Goal: Task Accomplishment & Management: Manage account settings

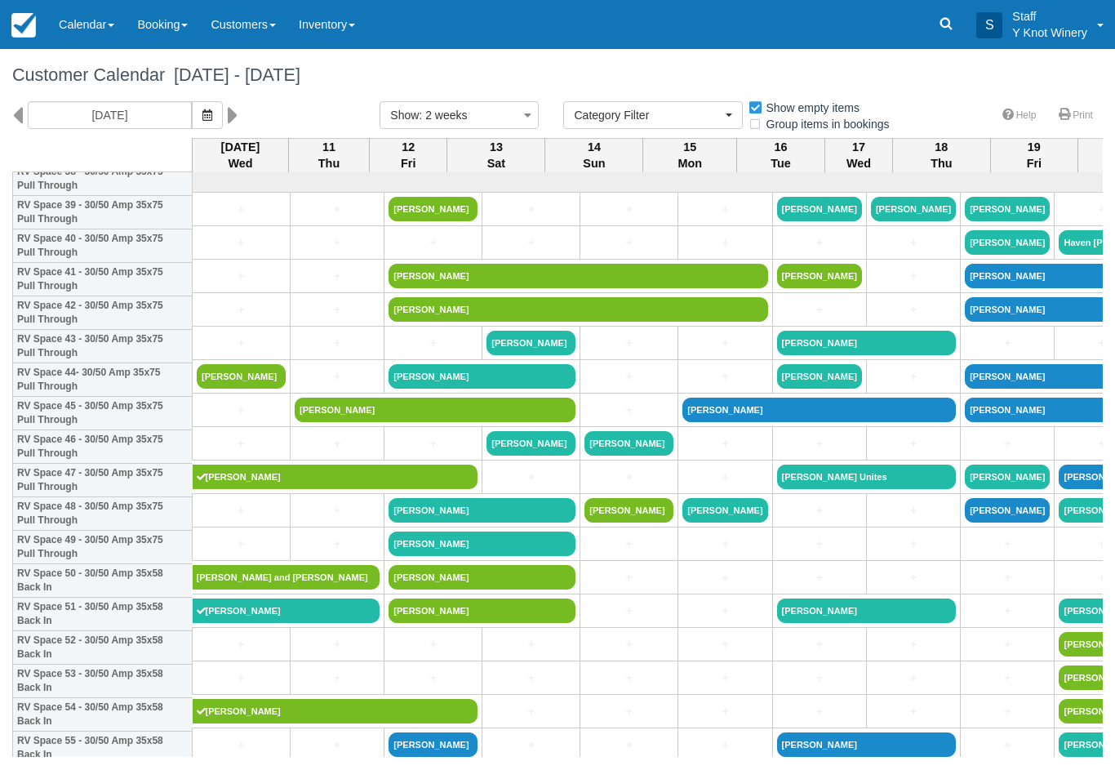
select select
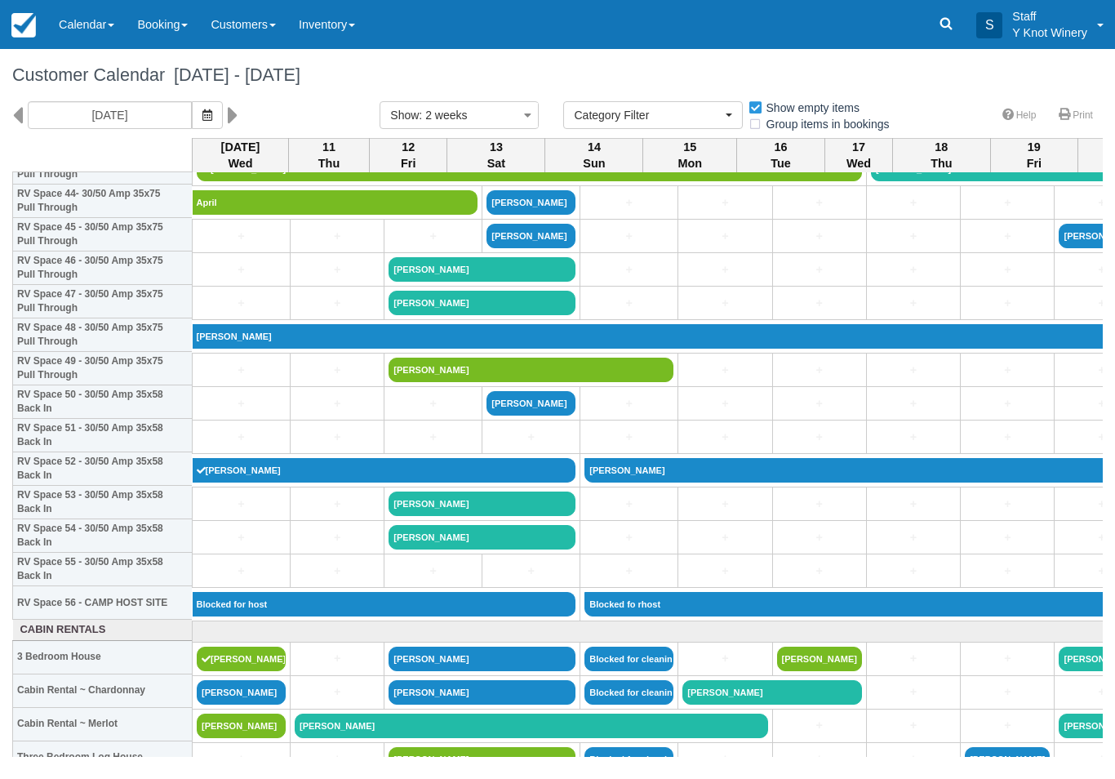
scroll to position [1514, 0]
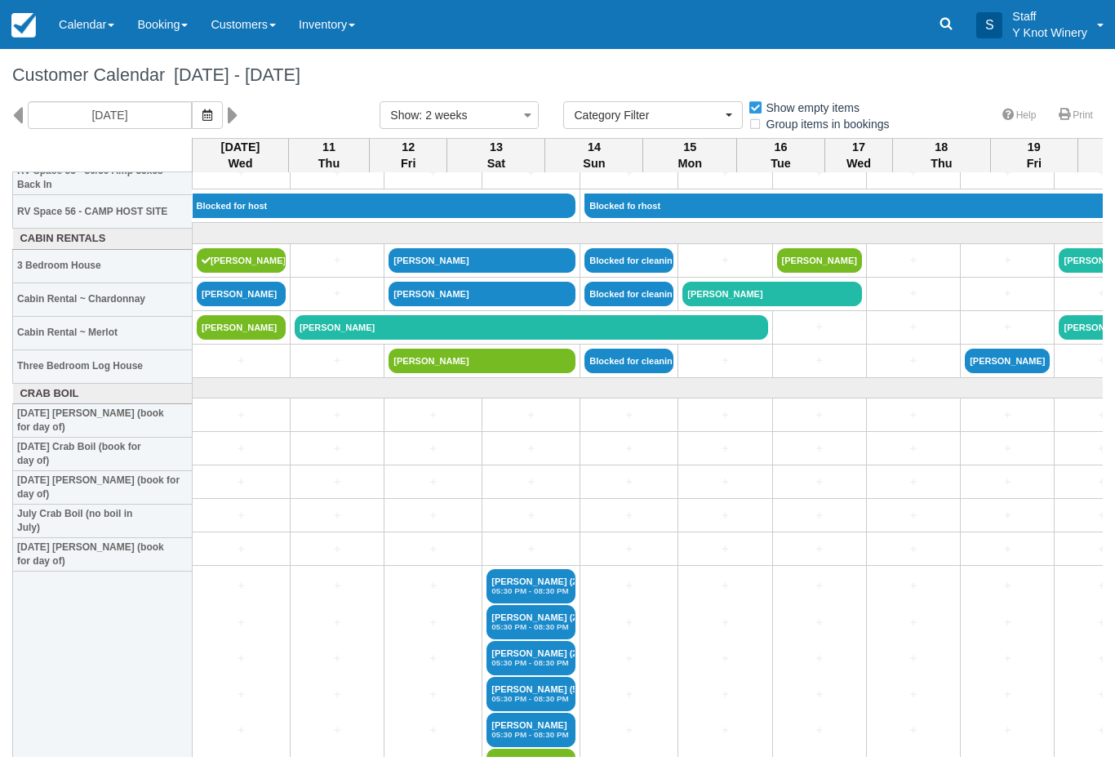
click at [192, 126] on button "button" at bounding box center [207, 115] width 31 height 28
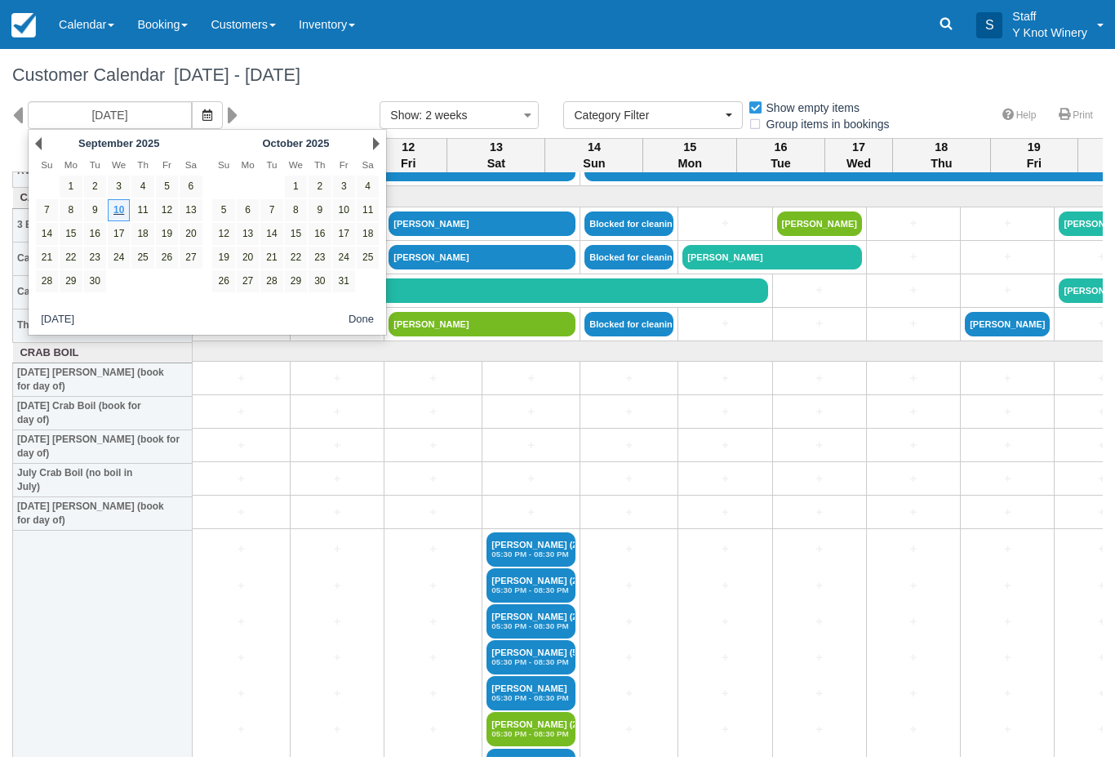
click at [202, 120] on icon "button" at bounding box center [207, 114] width 10 height 11
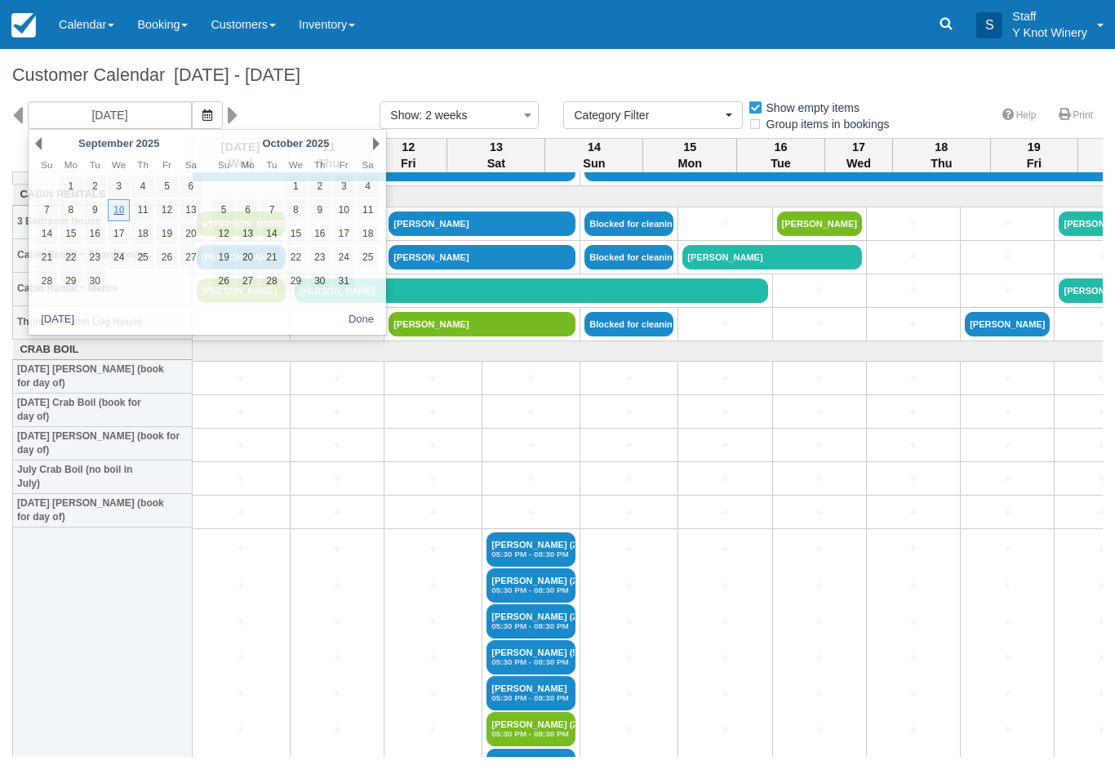
scroll to position [1950, 0]
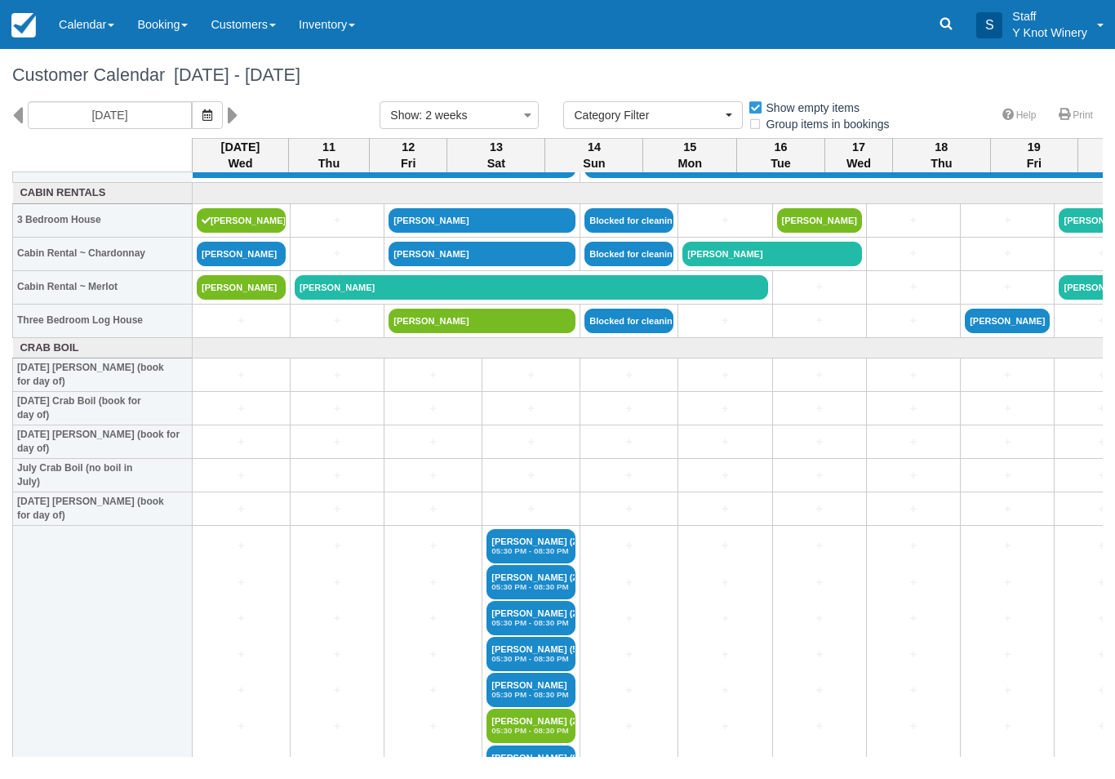
click at [202, 109] on icon "button" at bounding box center [207, 114] width 10 height 11
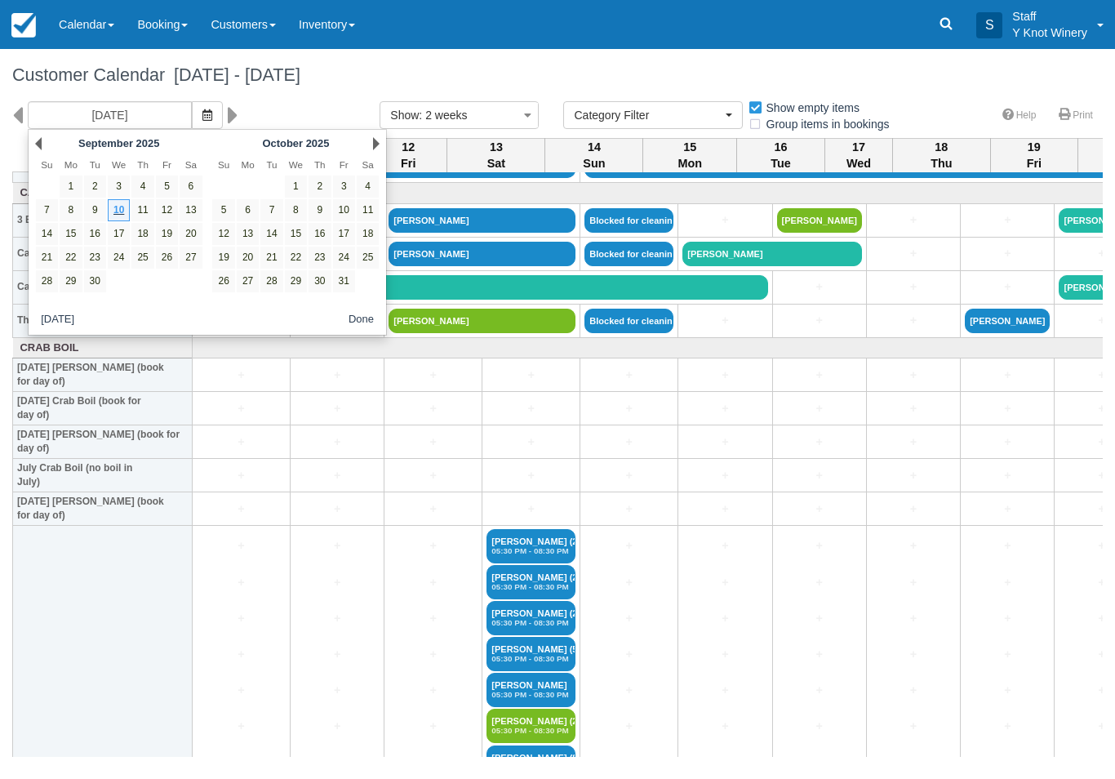
click at [302, 224] on link "15" at bounding box center [296, 234] width 22 height 22
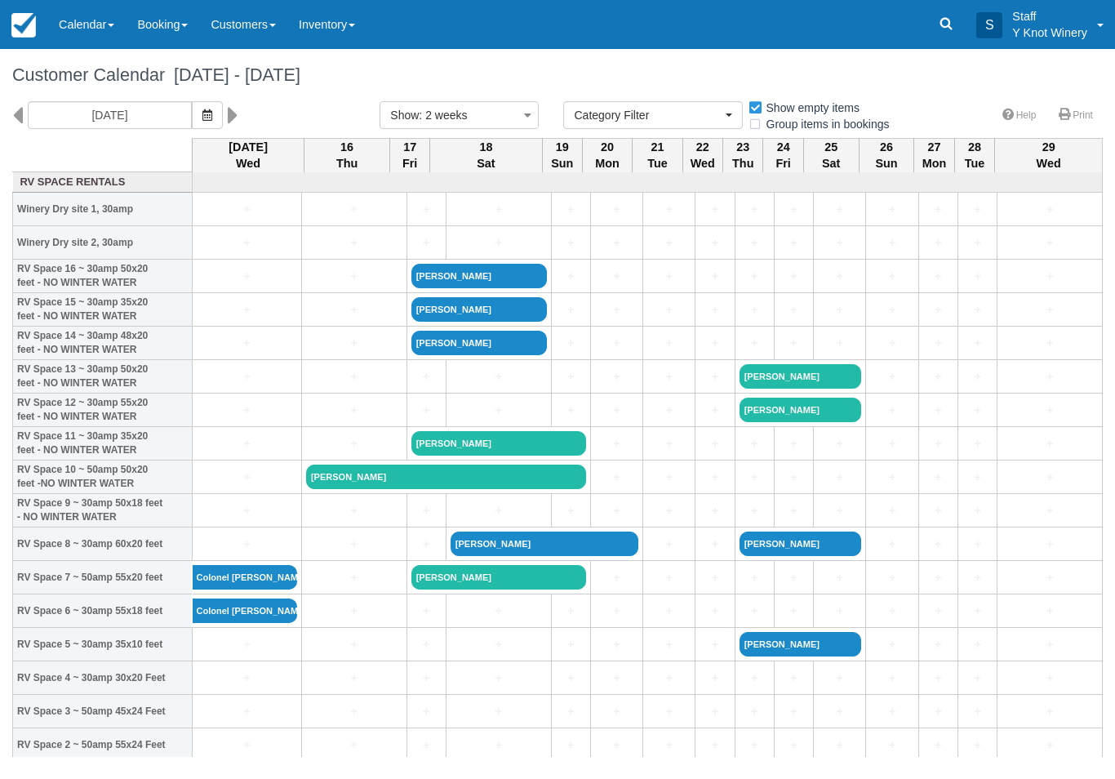
click at [202, 118] on icon "button" at bounding box center [207, 114] width 10 height 11
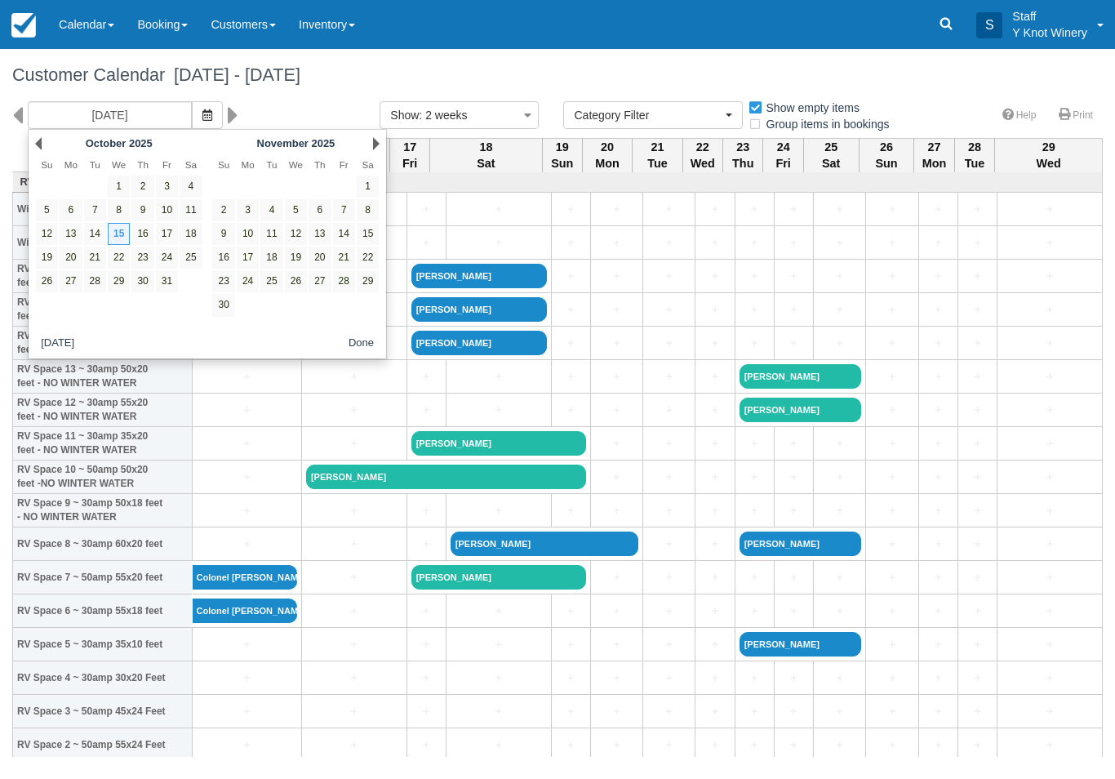
click at [91, 225] on link "14" at bounding box center [95, 234] width 22 height 22
type input "10/14/25"
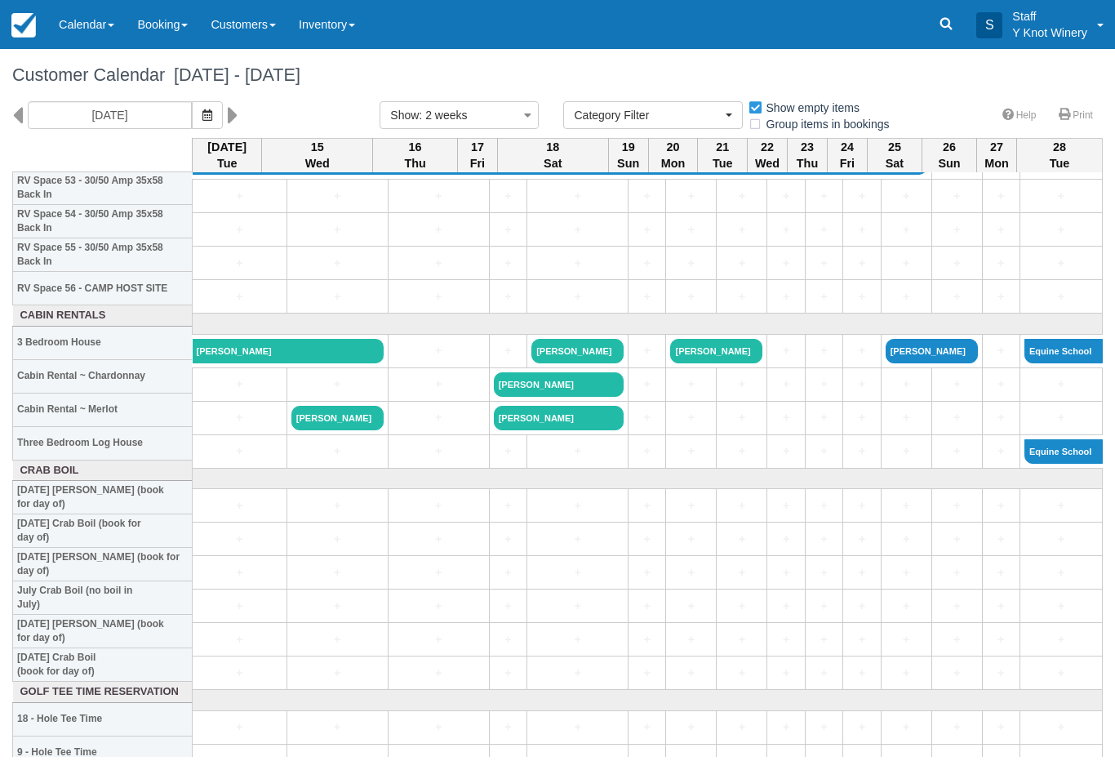
scroll to position [1790, 0]
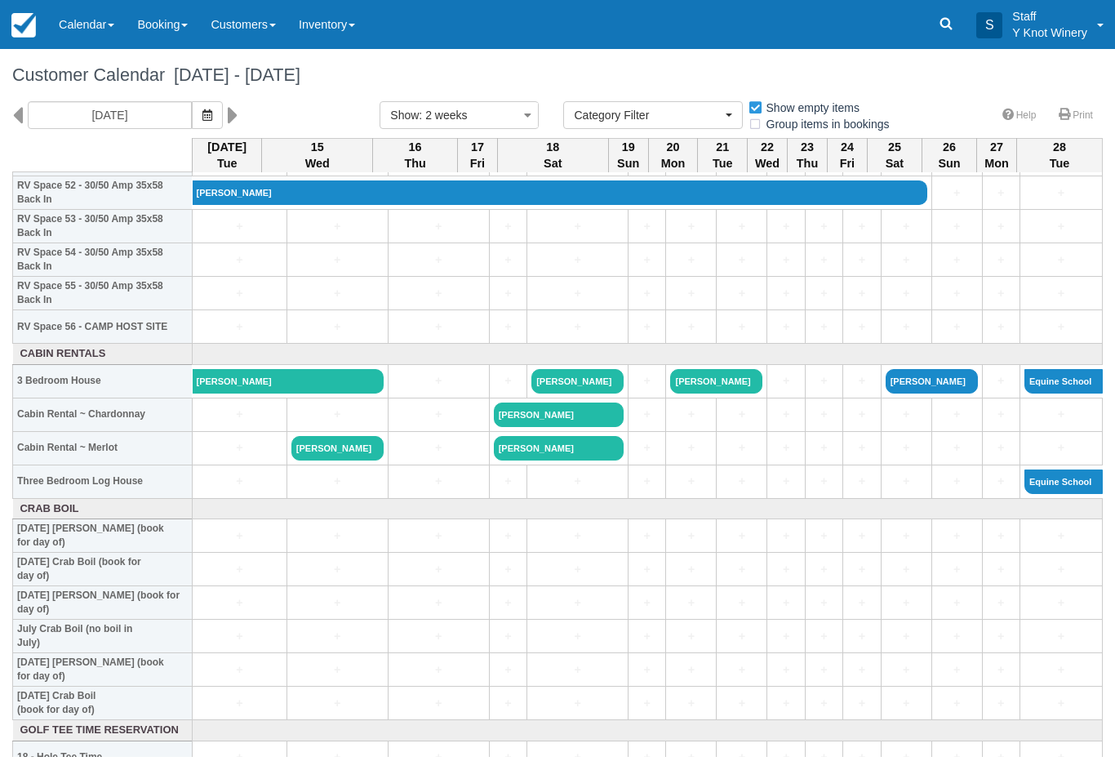
click at [326, 460] on link "Ashley DeSha Morriso" at bounding box center [337, 448] width 92 height 24
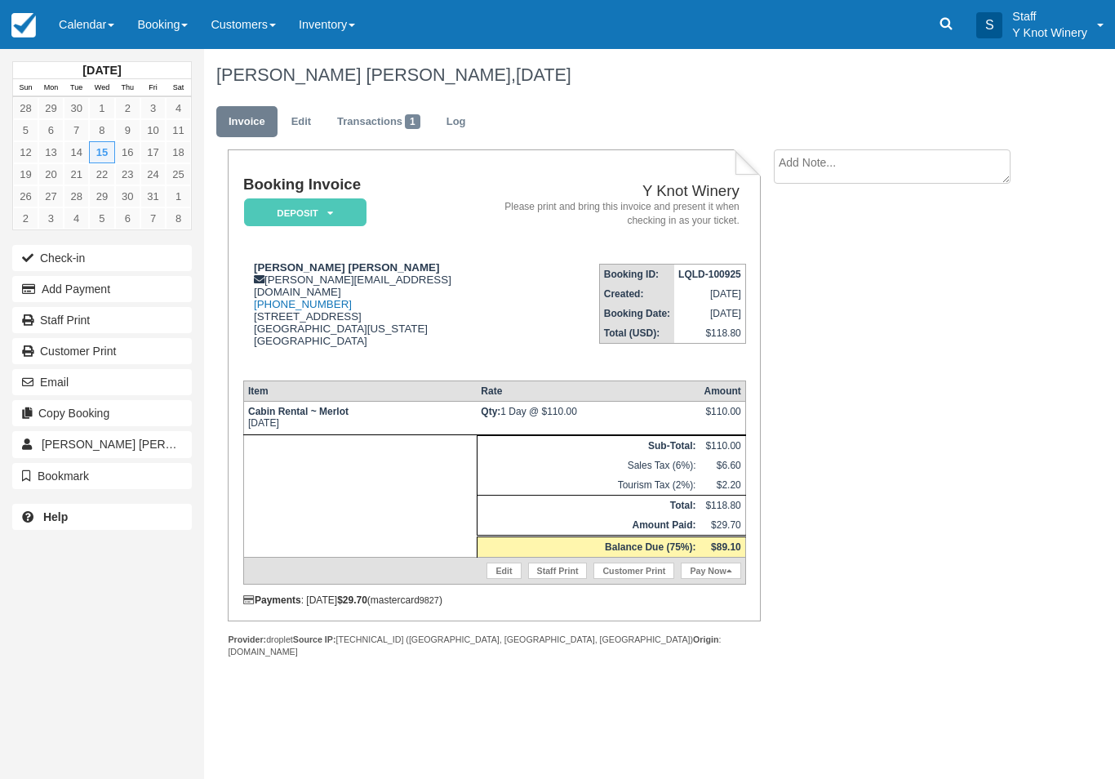
click at [317, 117] on link "Edit" at bounding box center [301, 122] width 44 height 32
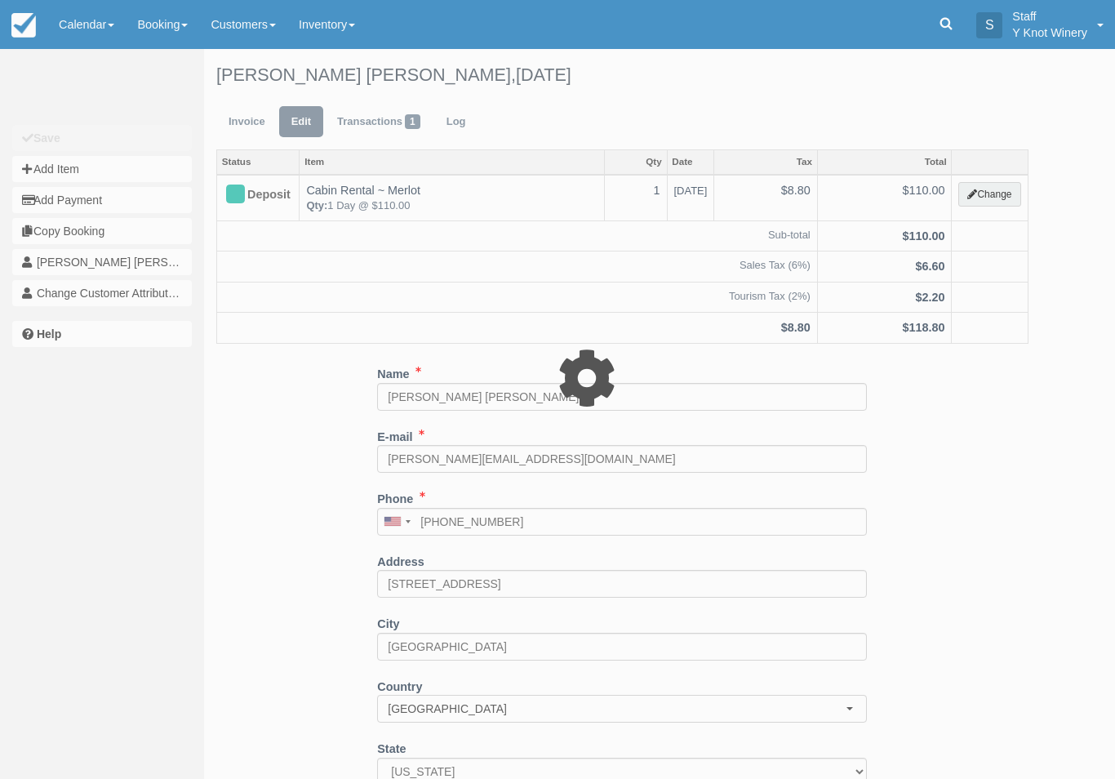
select select "2"
type input "110.00"
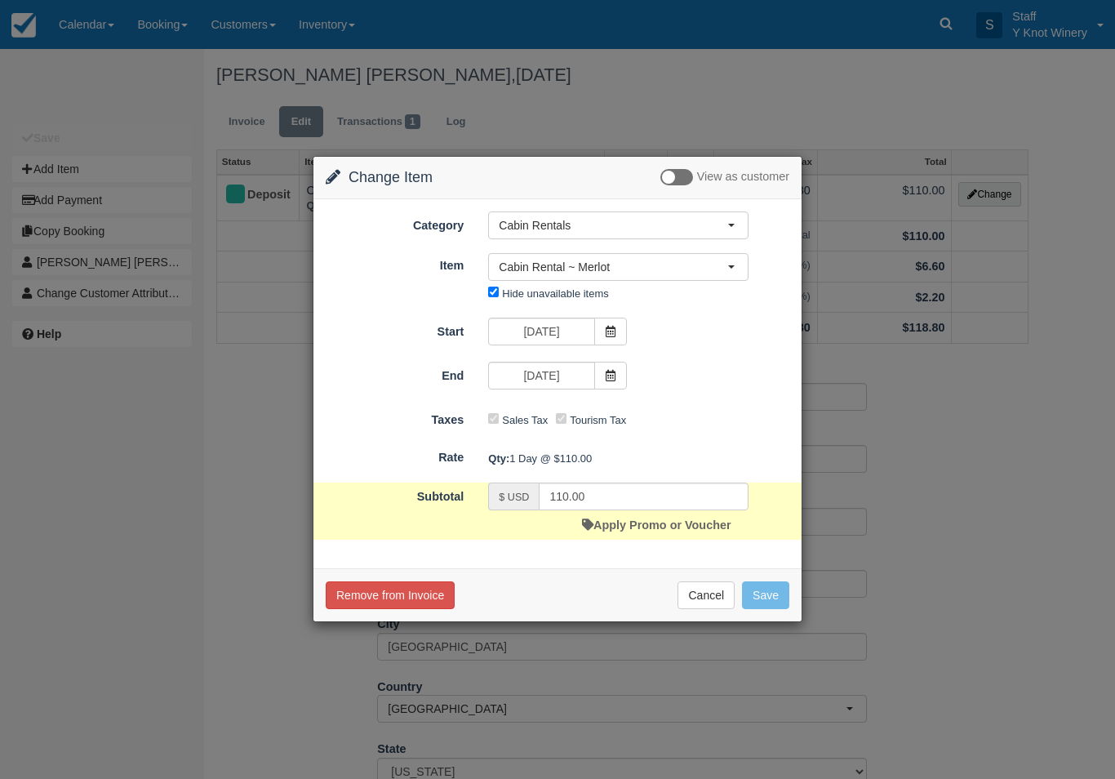
click at [623, 326] on span at bounding box center [610, 331] width 33 height 28
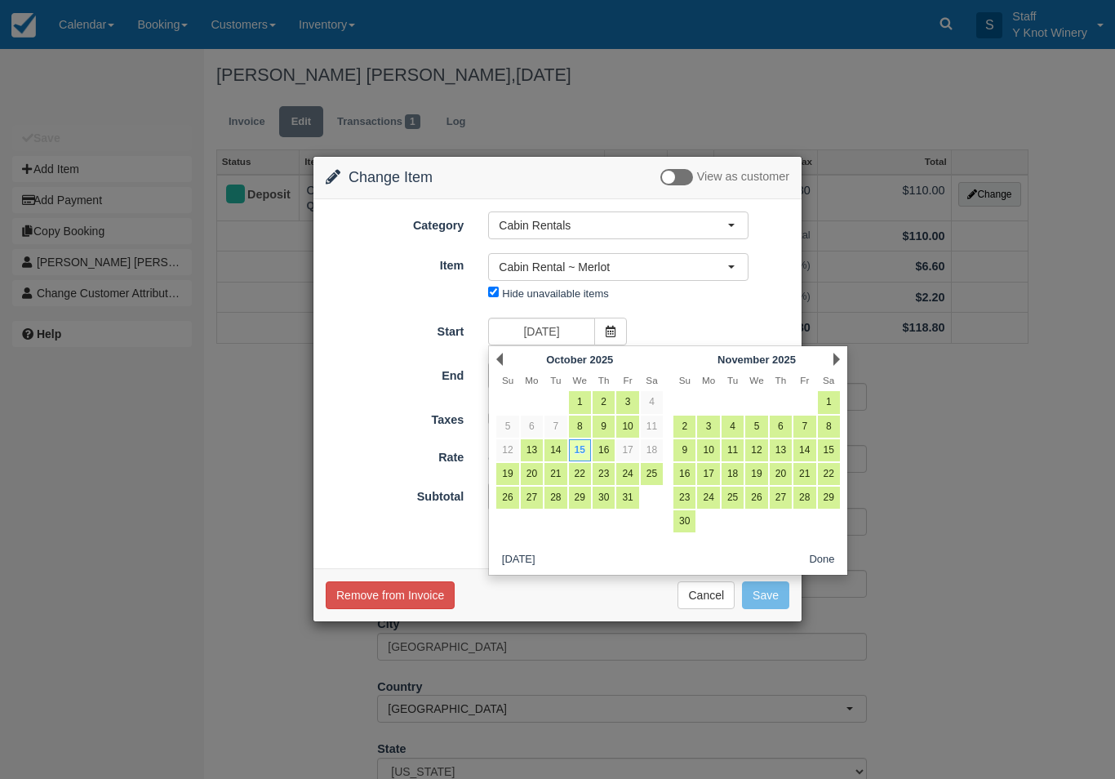
click at [548, 458] on link "14" at bounding box center [555, 450] width 22 height 22
type input "10/14/25"
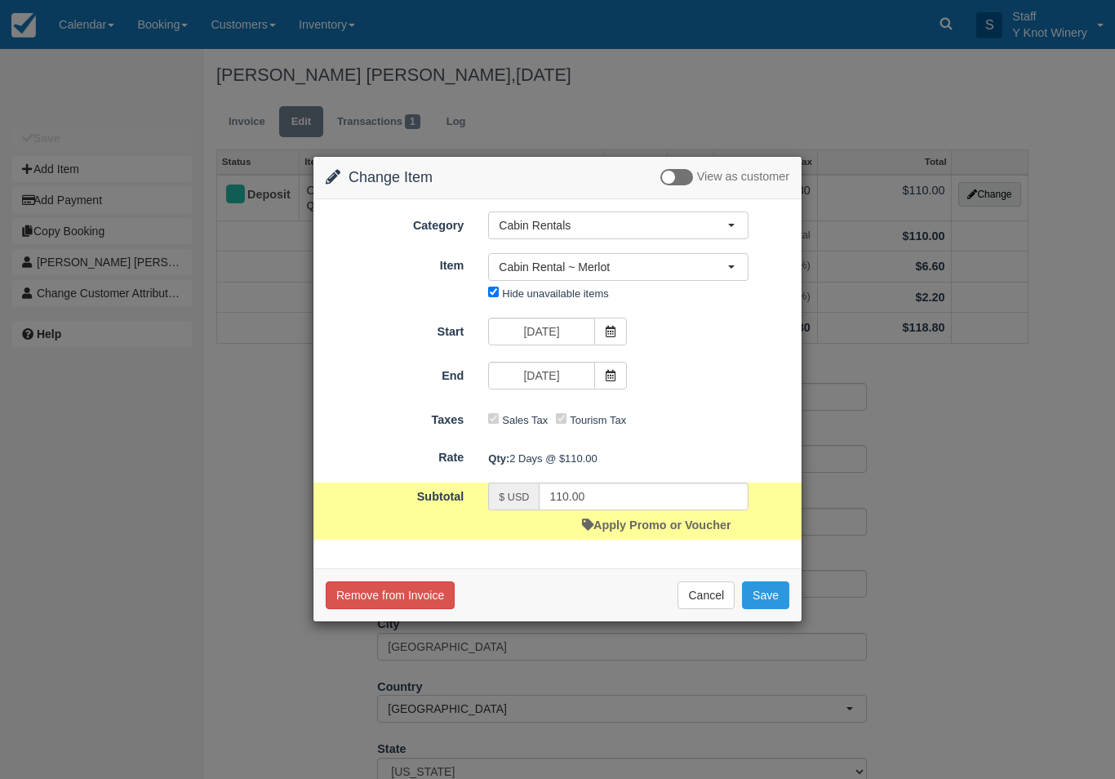
type input "220.00"
click at [602, 389] on span at bounding box center [610, 376] width 33 height 28
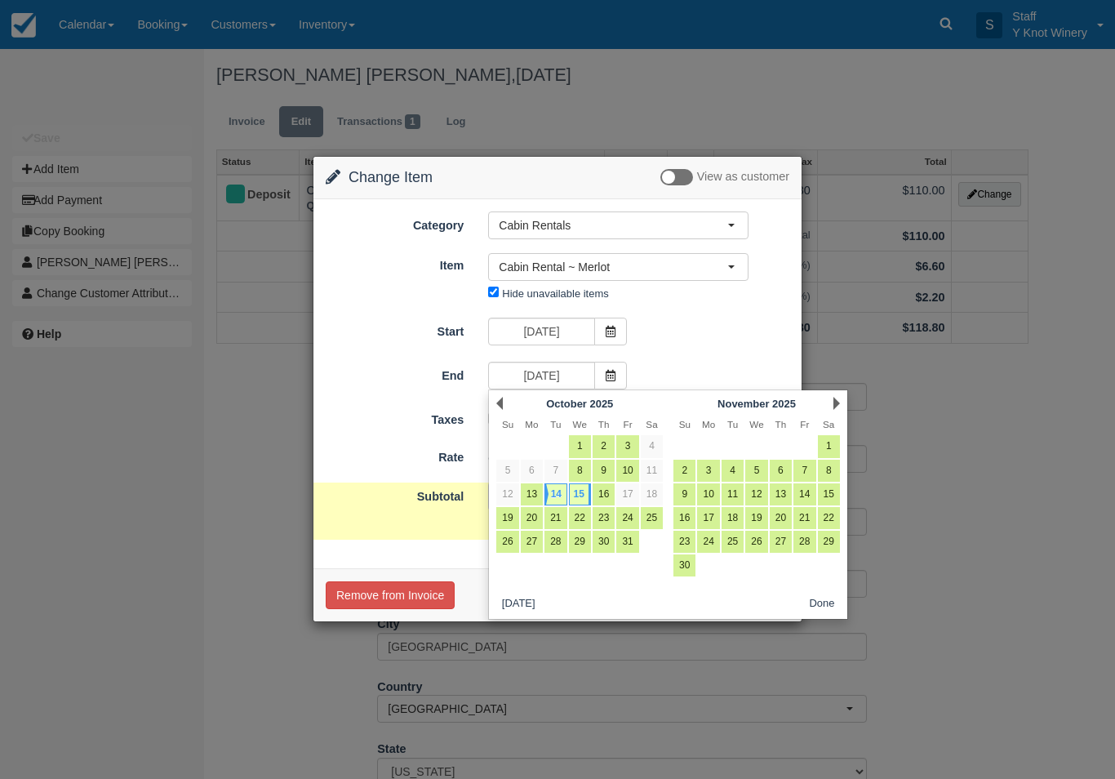
click at [611, 376] on icon at bounding box center [610, 375] width 11 height 11
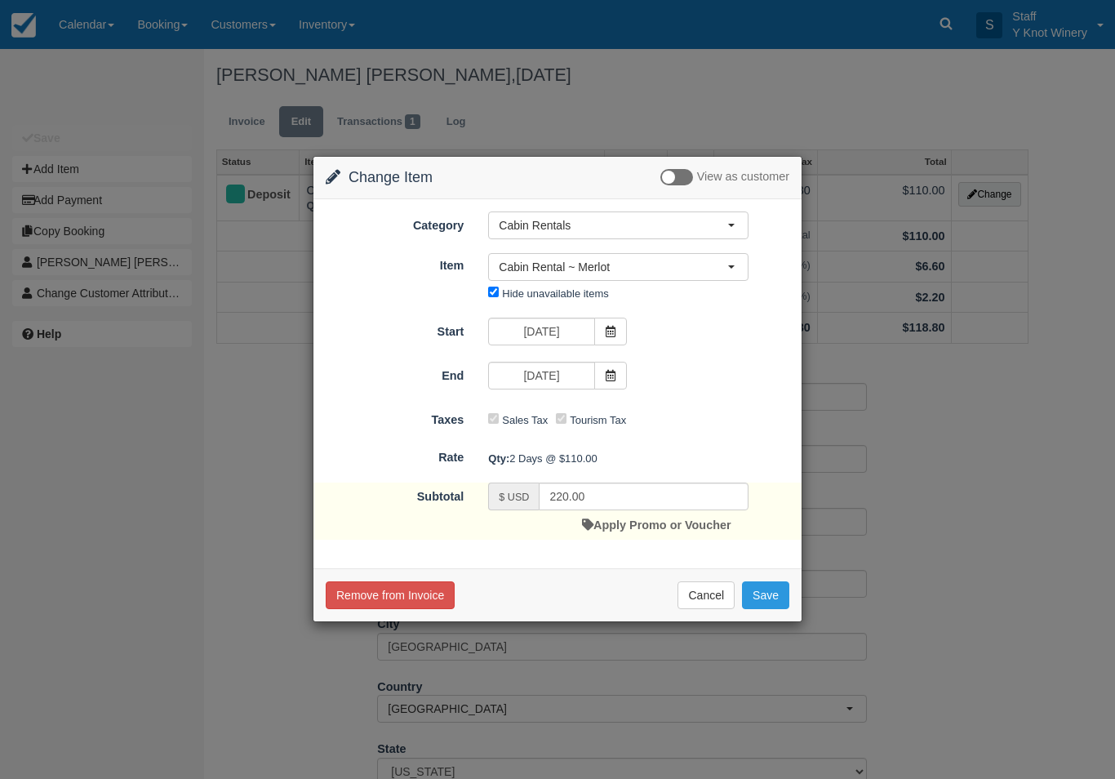
click at [603, 384] on span at bounding box center [610, 376] width 33 height 28
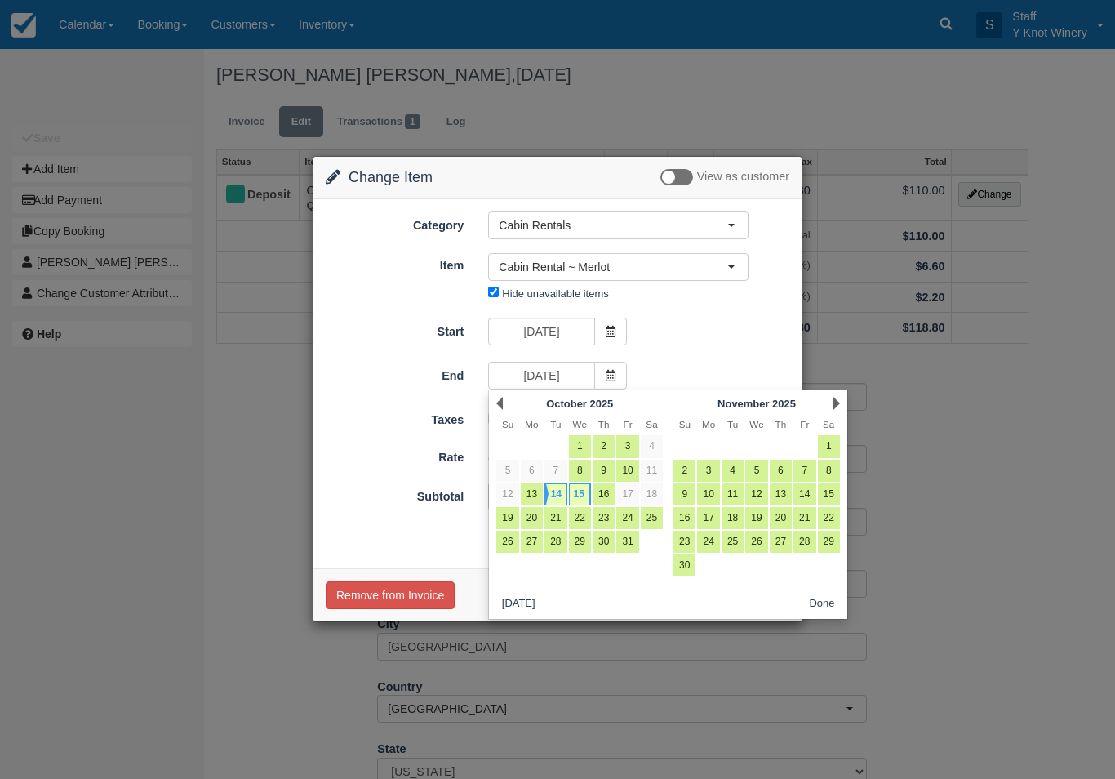
click at [563, 485] on link "14" at bounding box center [555, 494] width 22 height 22
type input "10/14/25"
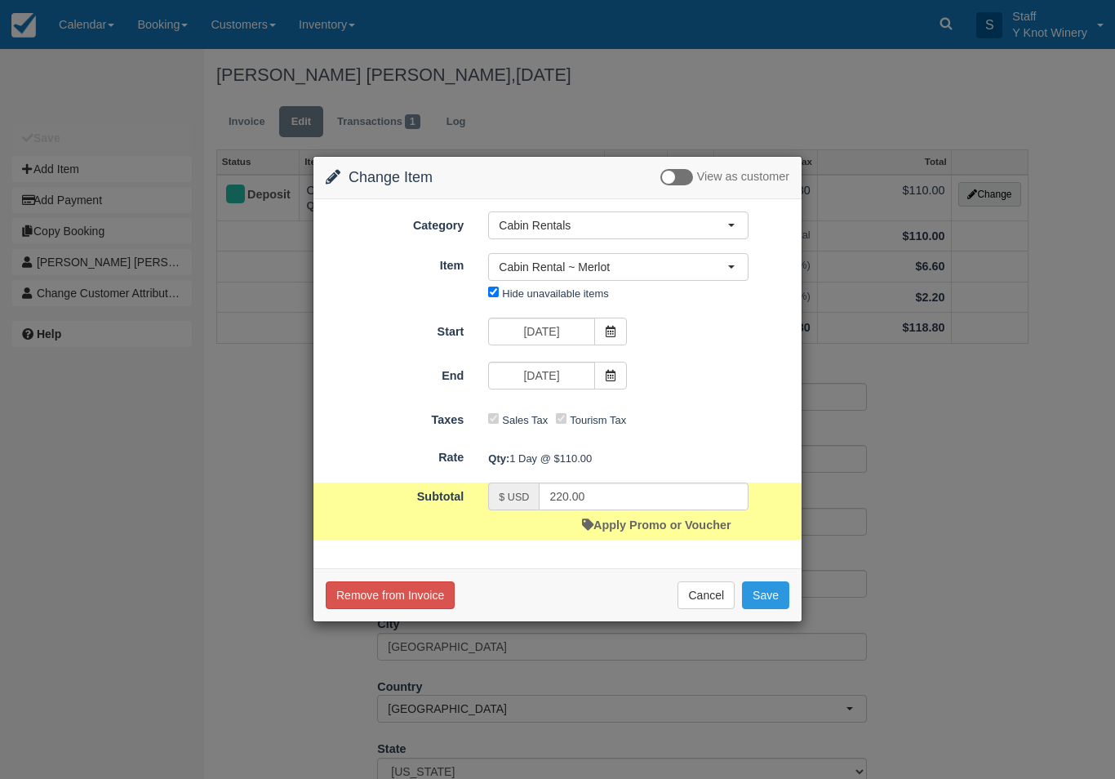
type input "110.00"
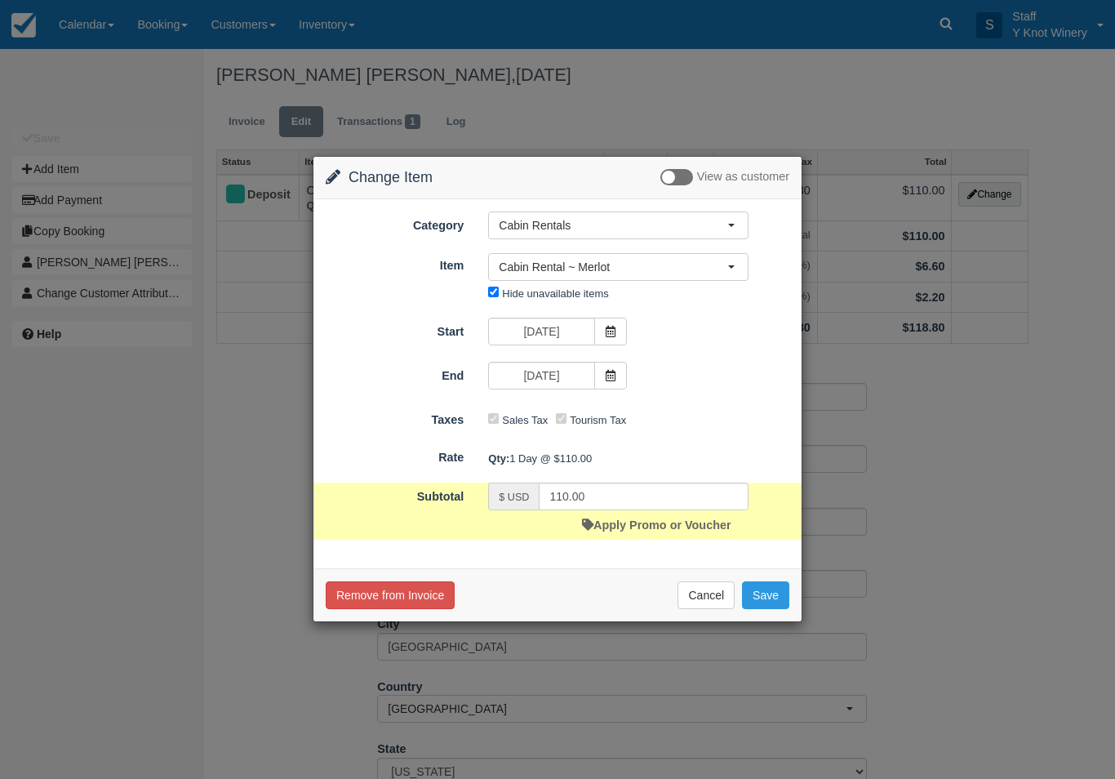
click at [783, 594] on button "Save" at bounding box center [765, 595] width 47 height 28
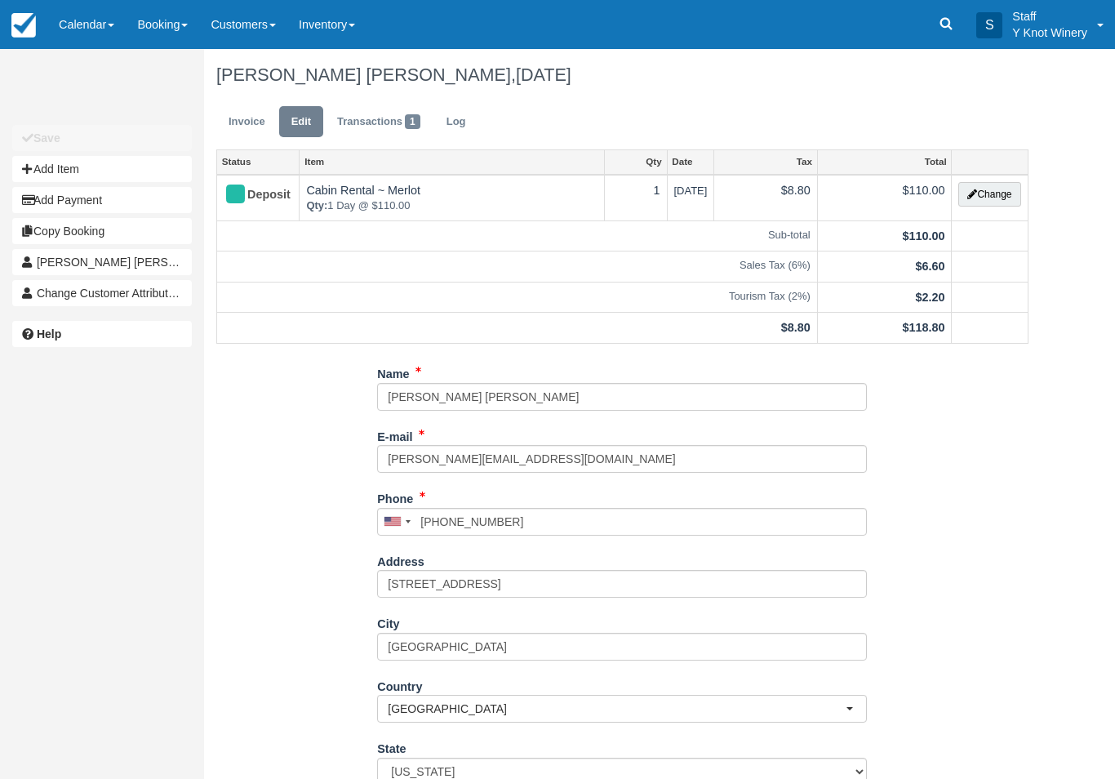
click at [240, 126] on link "Invoice" at bounding box center [246, 122] width 61 height 32
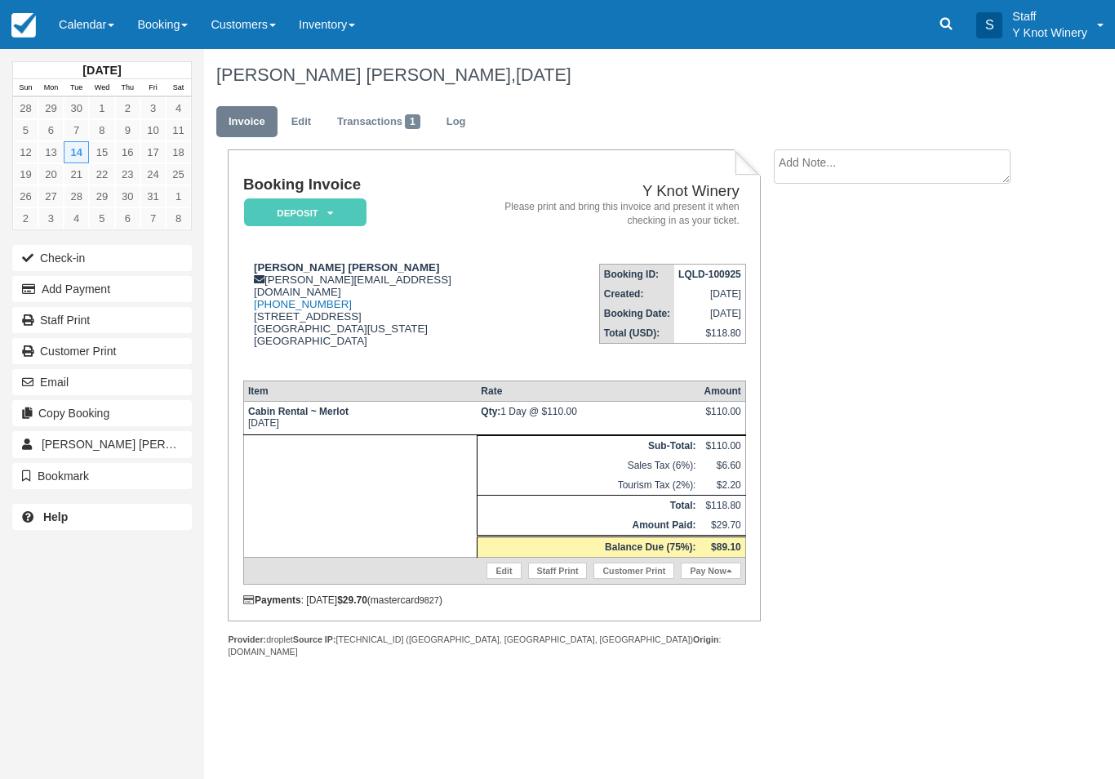
click at [153, 379] on button "Email" at bounding box center [102, 382] width 180 height 26
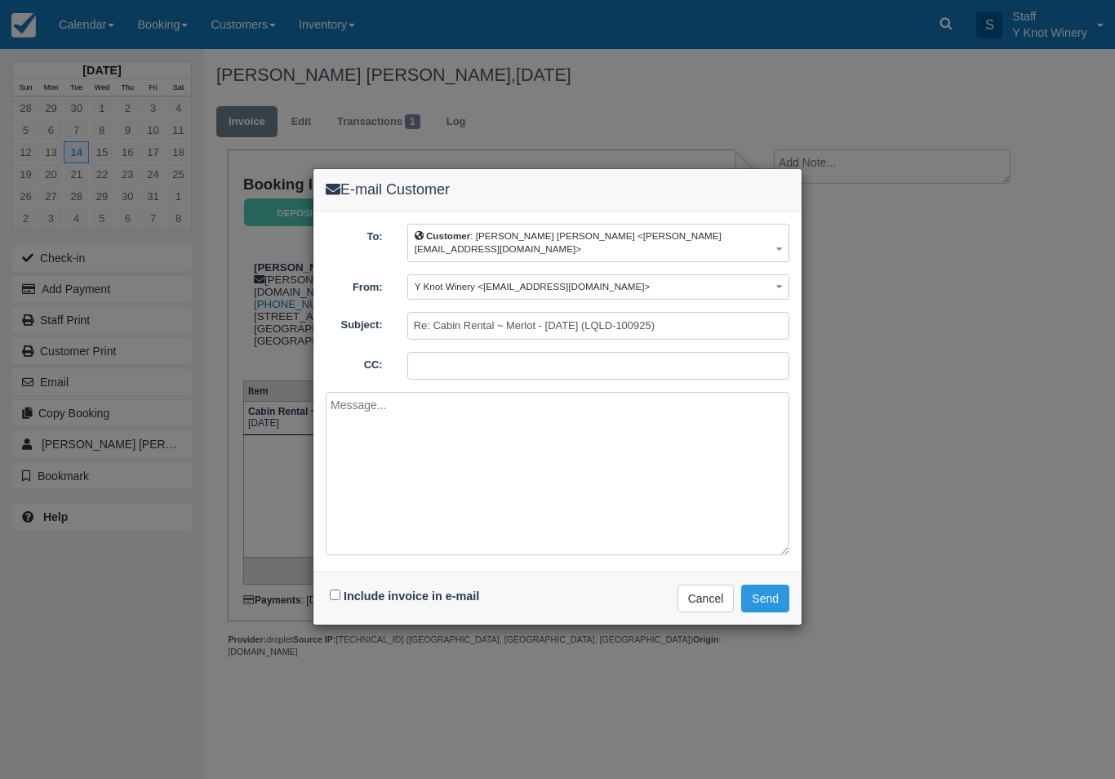
click at [344, 589] on label "Include invoice in e-mail" at bounding box center [411, 595] width 135 height 13
click at [340, 589] on input "Include invoice in e-mail" at bounding box center [335, 594] width 11 height 11
checkbox input "true"
click at [781, 584] on button "Send" at bounding box center [765, 598] width 48 height 28
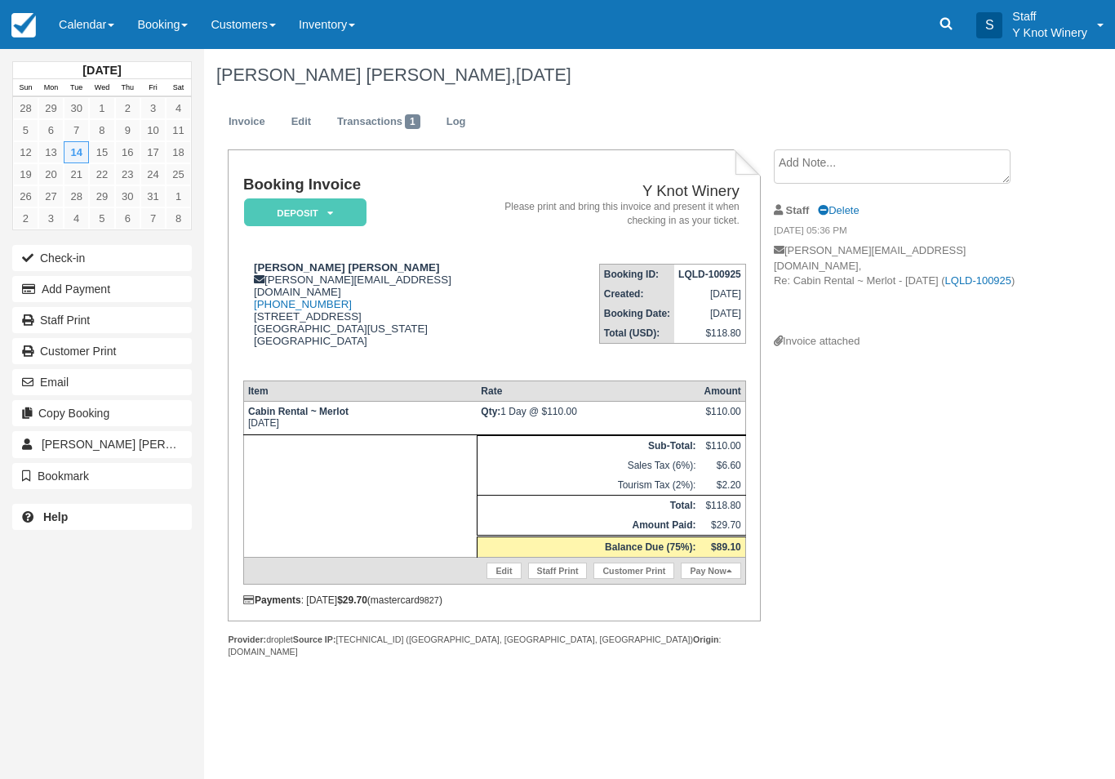
click at [103, 20] on link "Calendar" at bounding box center [86, 24] width 78 height 49
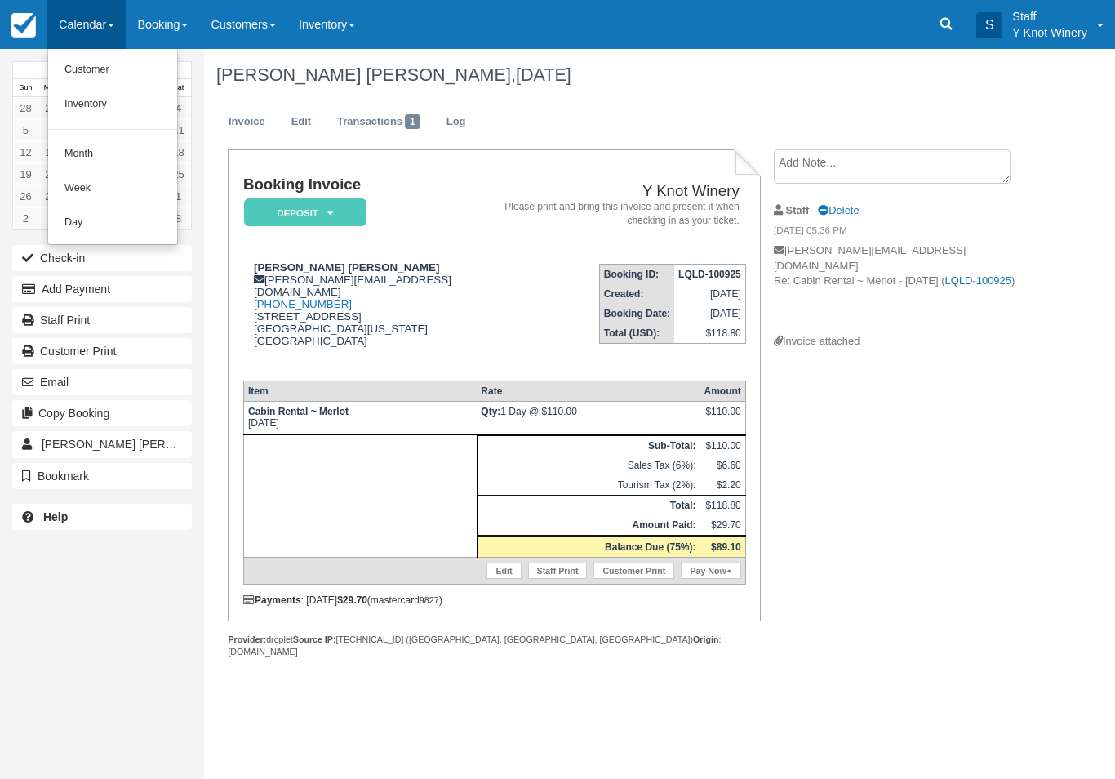
click at [135, 63] on link "Customer" at bounding box center [112, 70] width 129 height 34
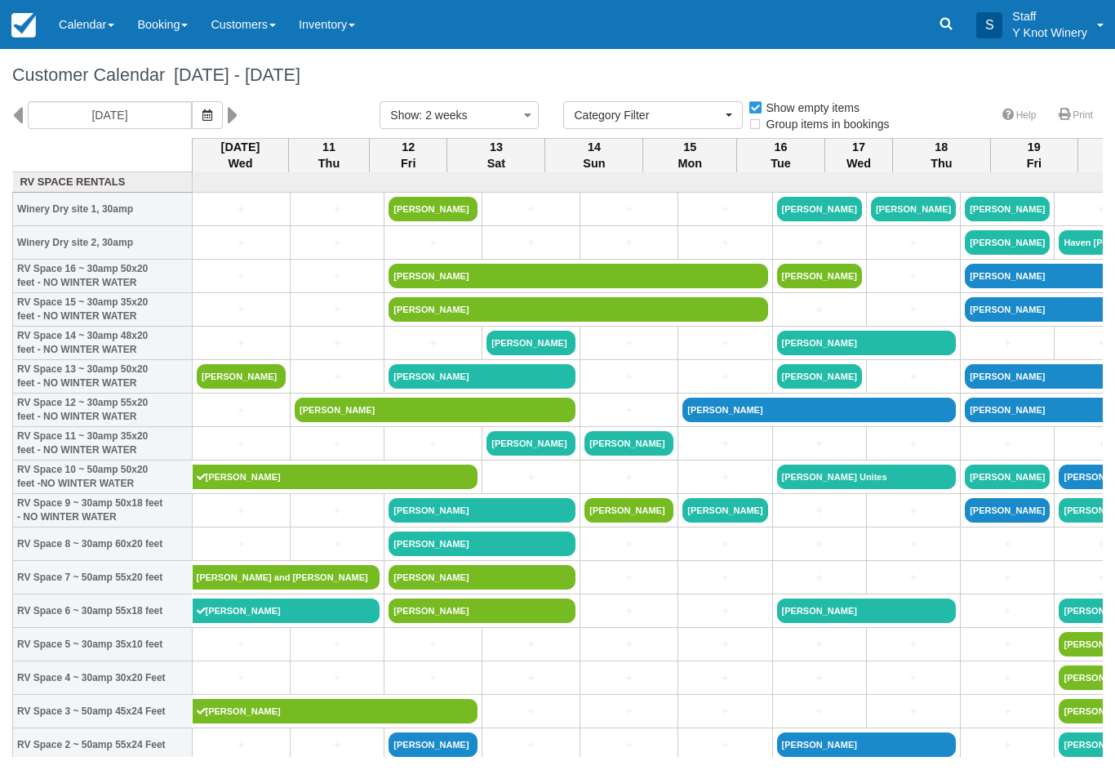
select select
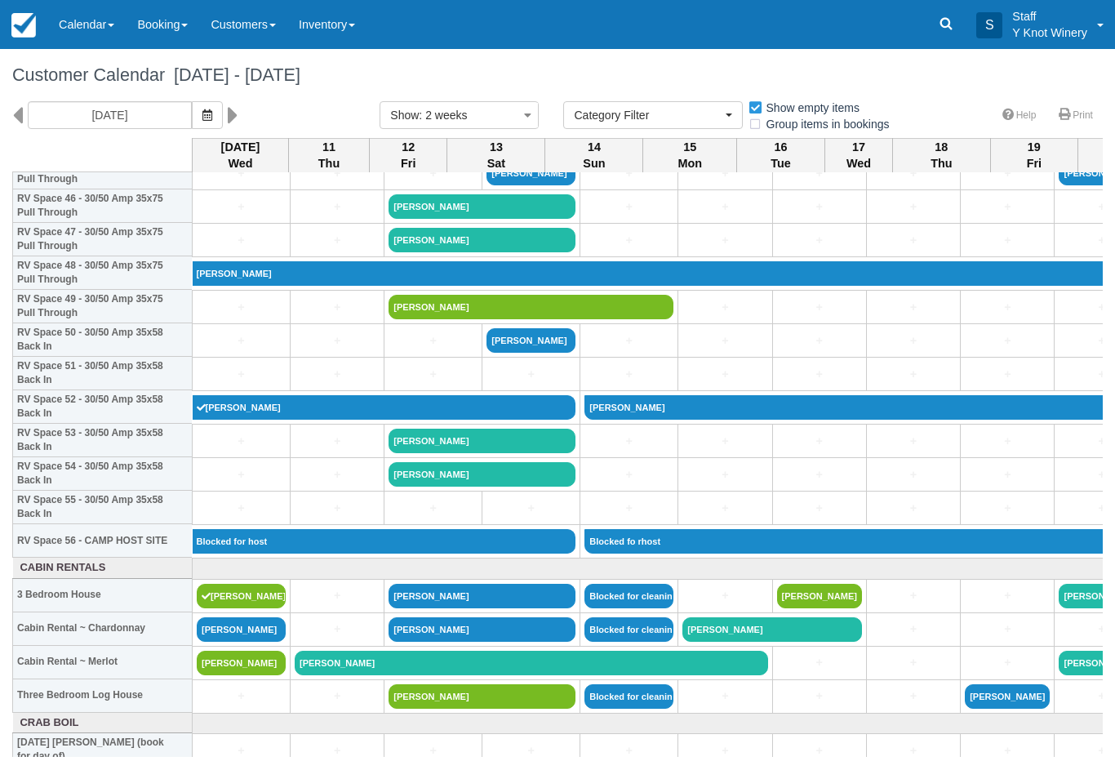
scroll to position [1576, 0]
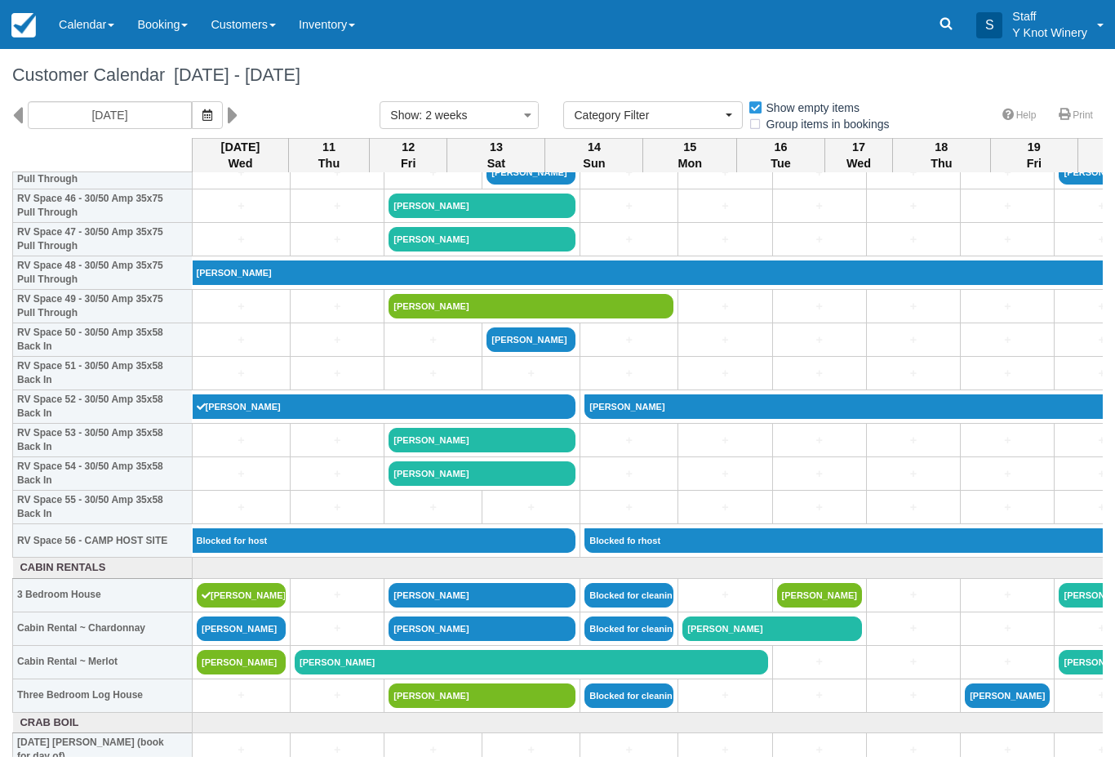
click at [238, 674] on link "[PERSON_NAME]" at bounding box center [241, 662] width 89 height 24
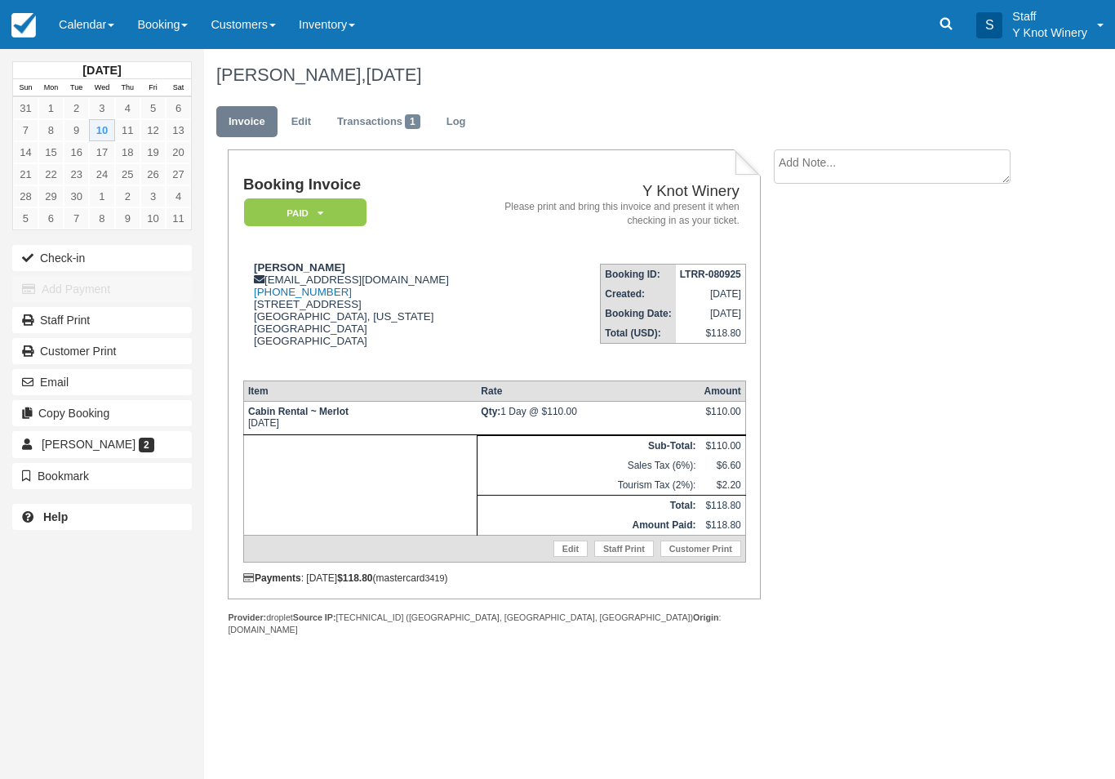
click at [162, 245] on button "Check-in" at bounding box center [102, 258] width 180 height 26
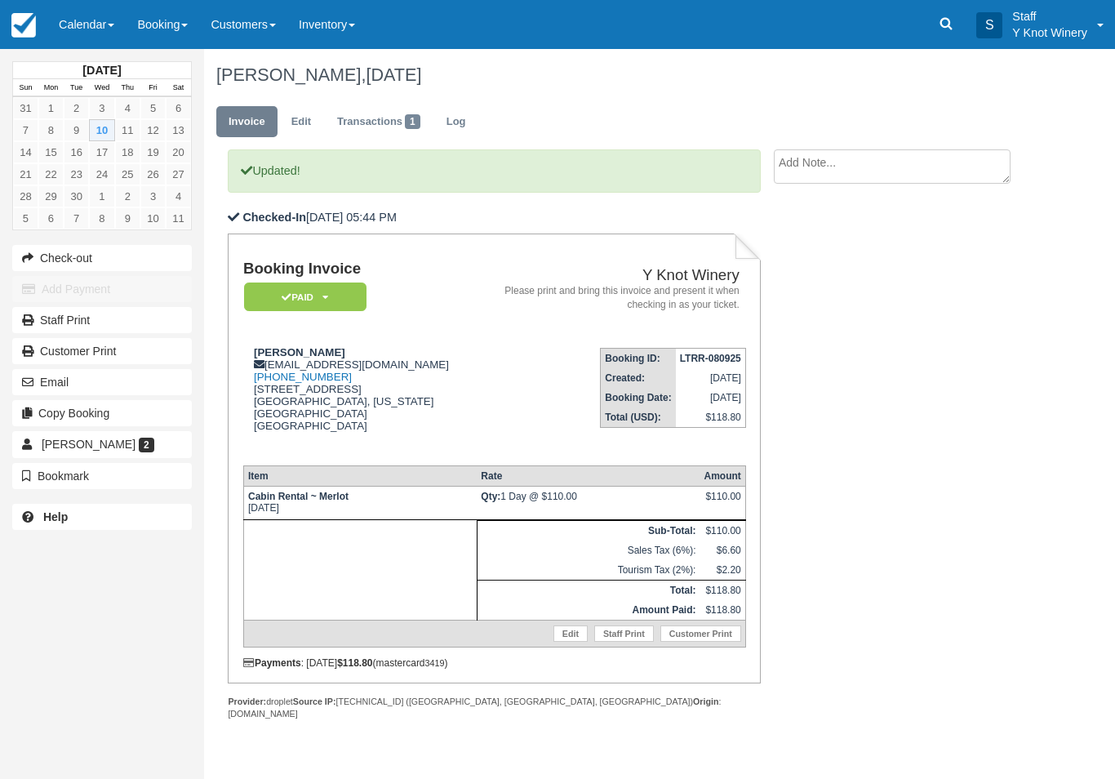
click at [105, 20] on link "Calendar" at bounding box center [86, 24] width 78 height 49
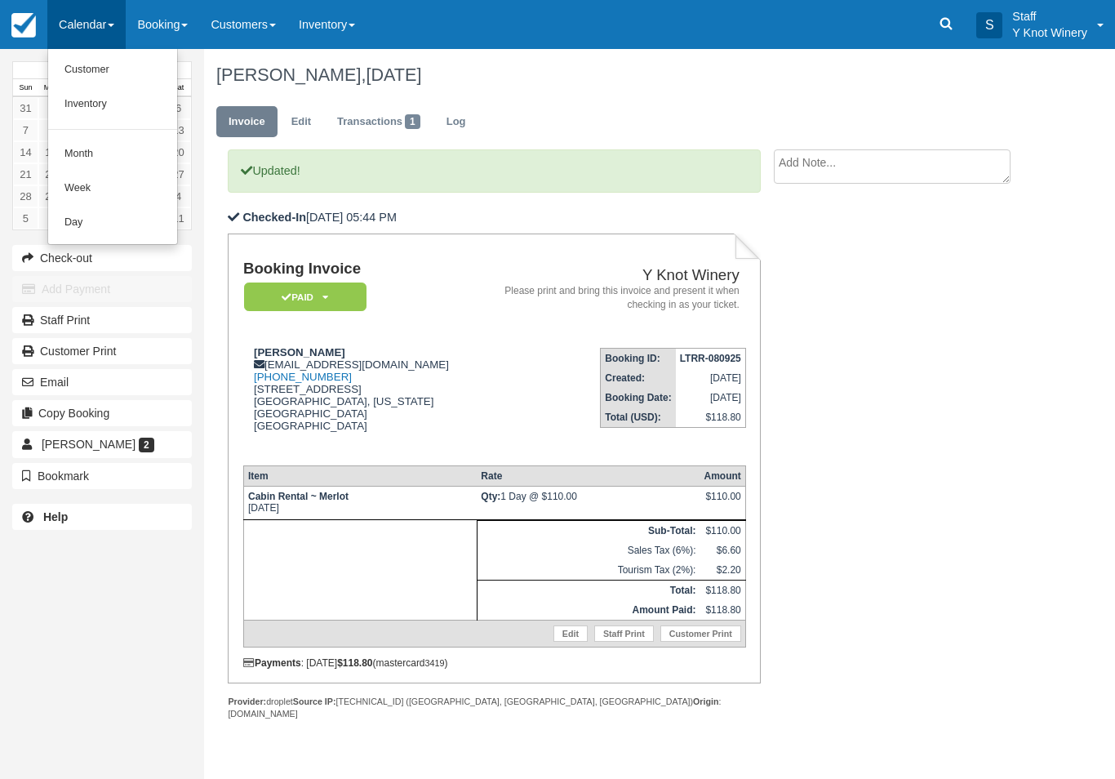
click at [106, 69] on link "Customer" at bounding box center [112, 70] width 129 height 34
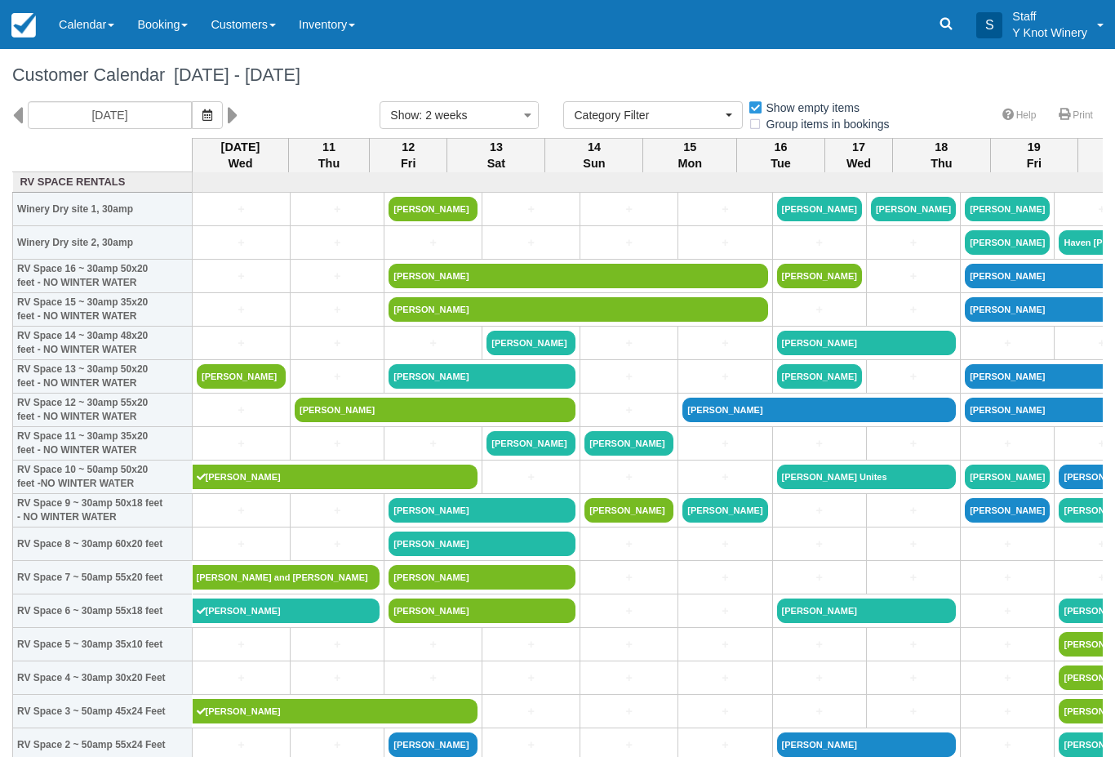
select select
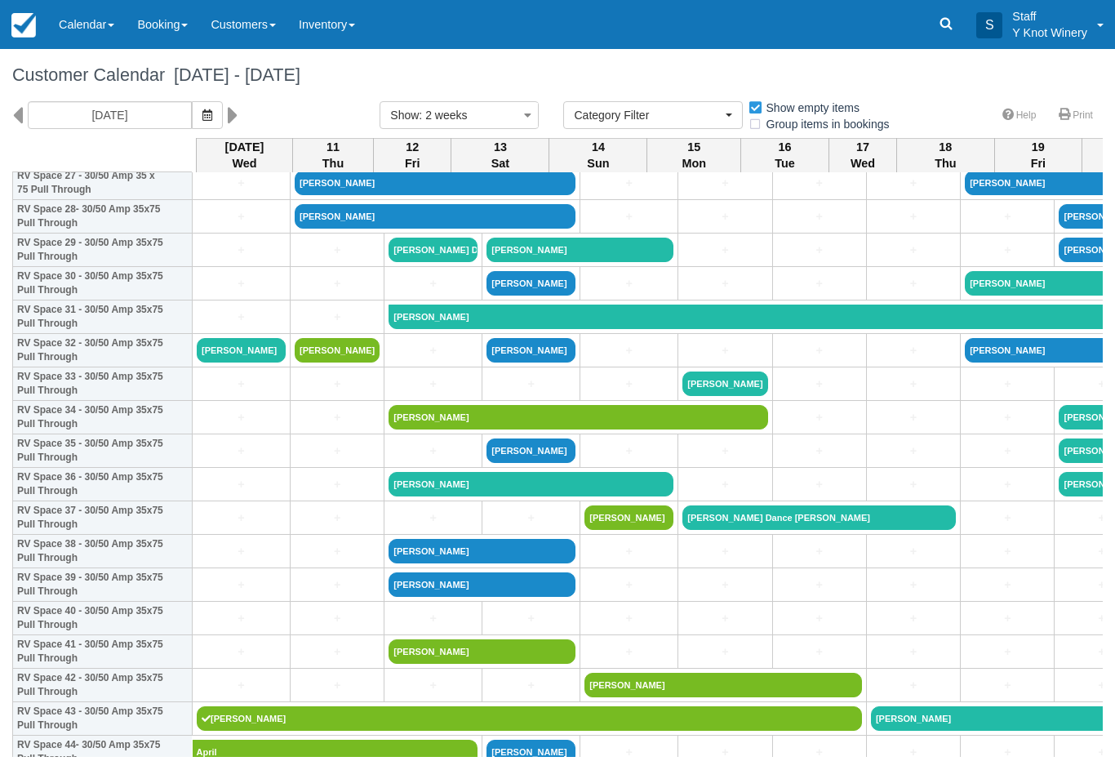
scroll to position [964, 0]
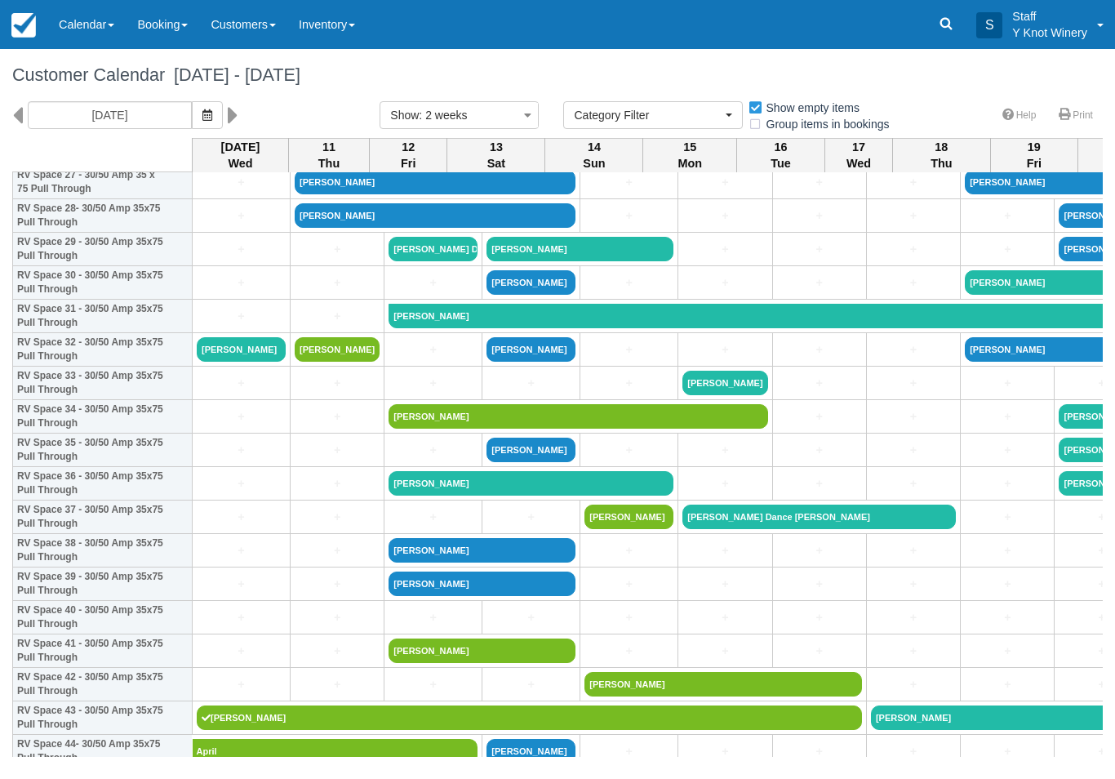
click at [228, 104] on link at bounding box center [237, 115] width 19 height 28
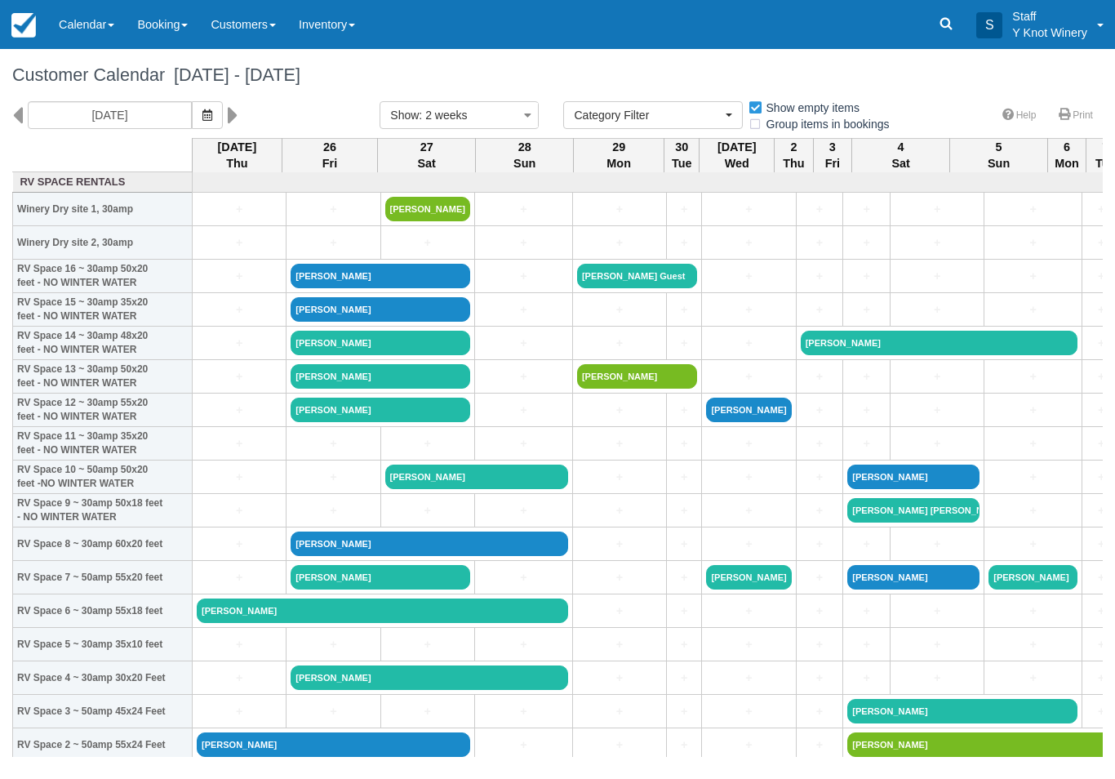
click at [228, 110] on link at bounding box center [237, 115] width 19 height 28
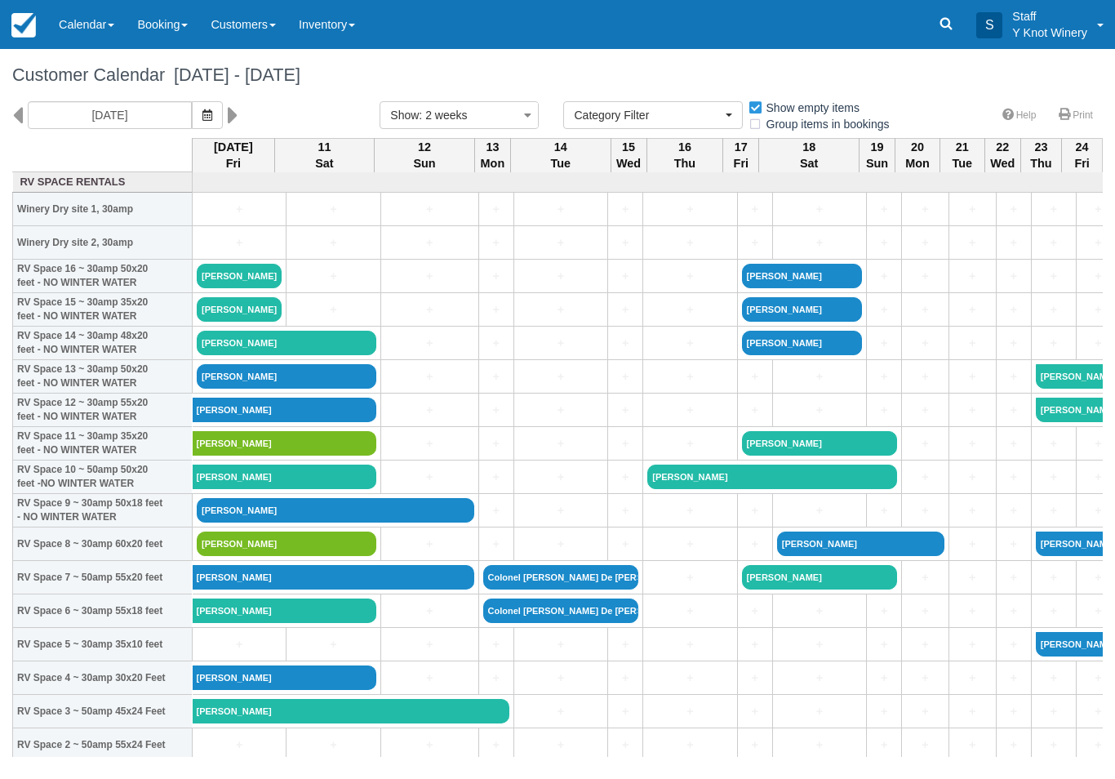
click at [18, 108] on icon at bounding box center [17, 115] width 11 height 28
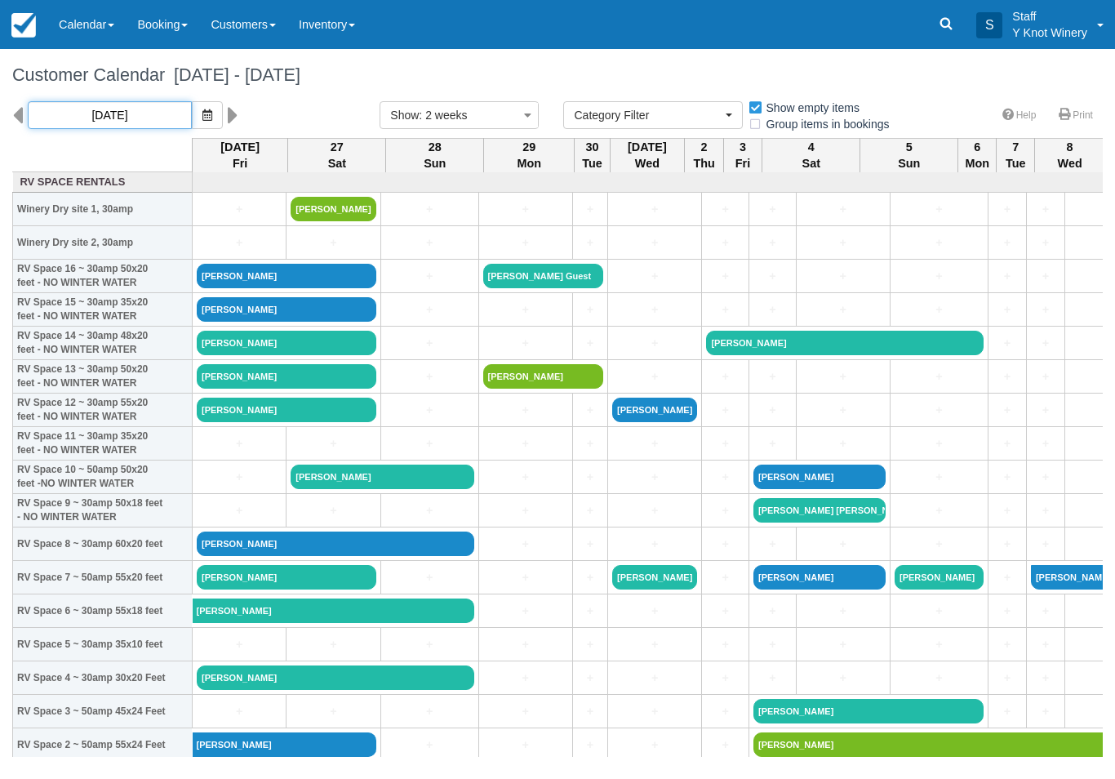
click at [111, 114] on input "09/26/25" at bounding box center [110, 115] width 164 height 28
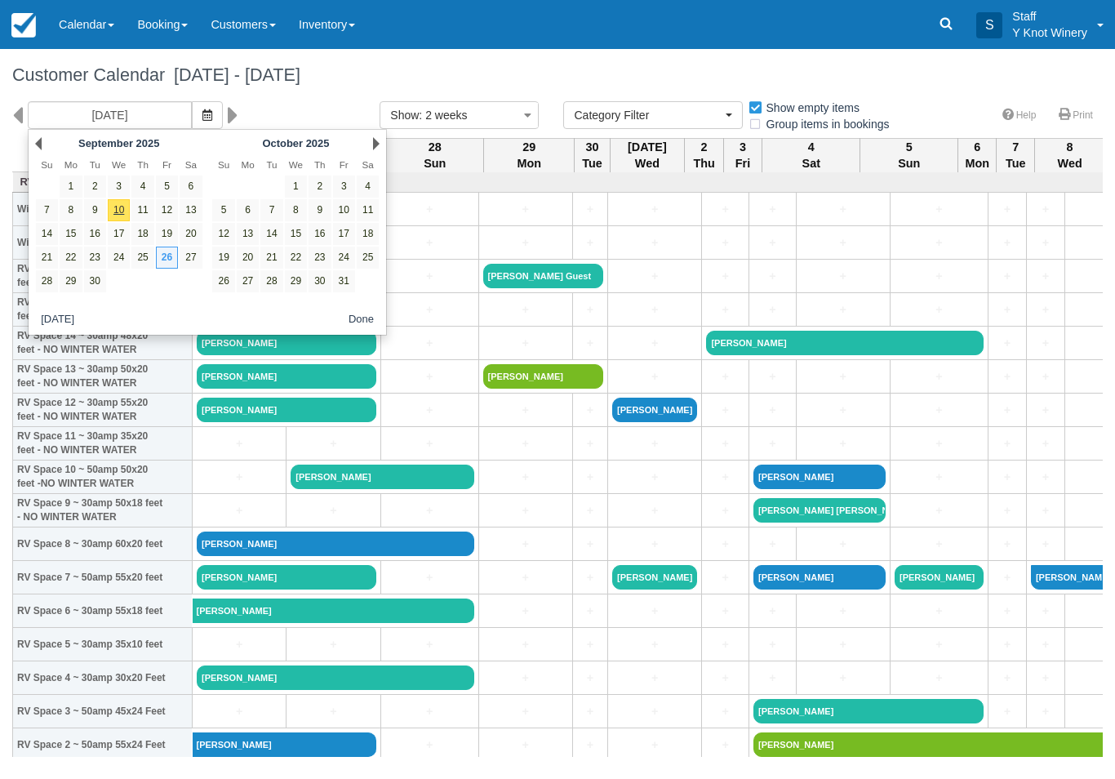
click at [202, 230] on link "20" at bounding box center [191, 234] width 22 height 22
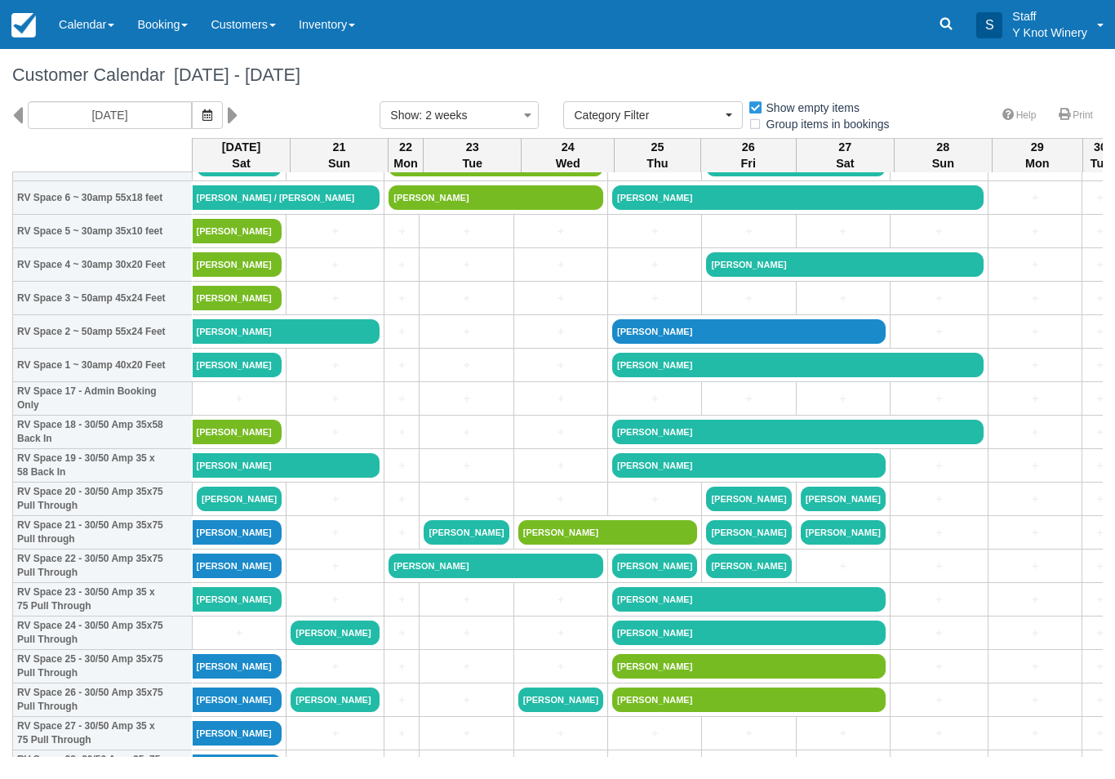
scroll to position [415, 0]
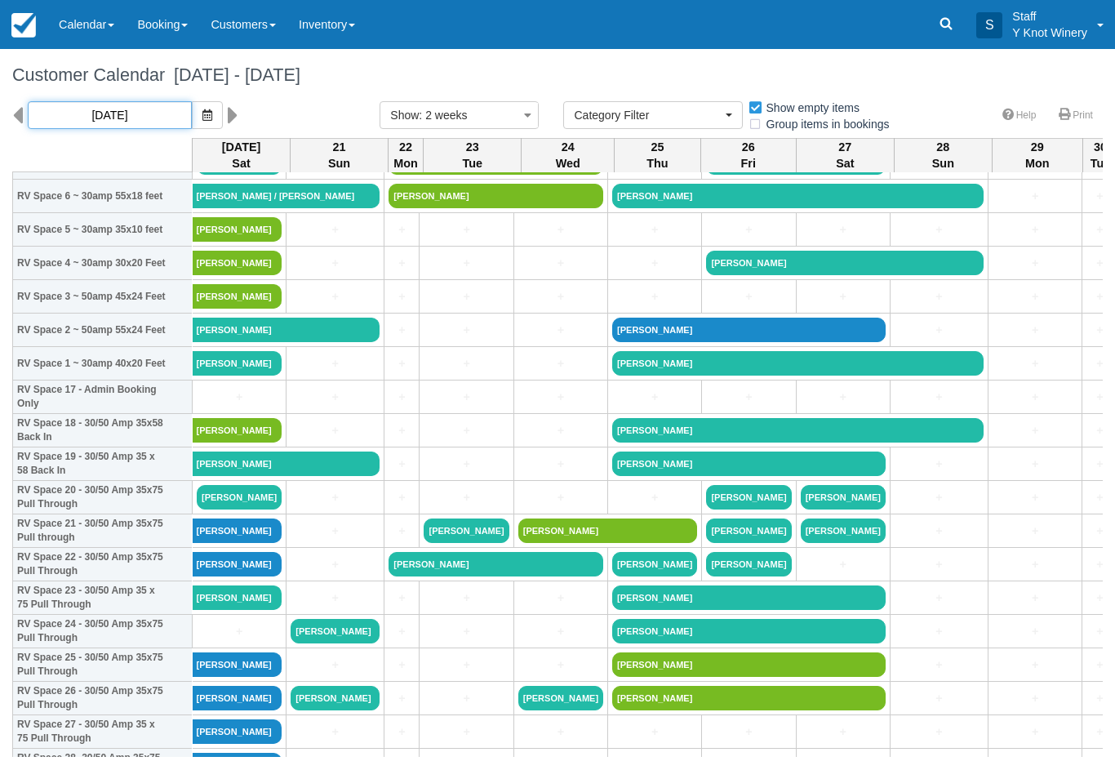
click at [109, 113] on input "09/20/25" at bounding box center [110, 115] width 164 height 28
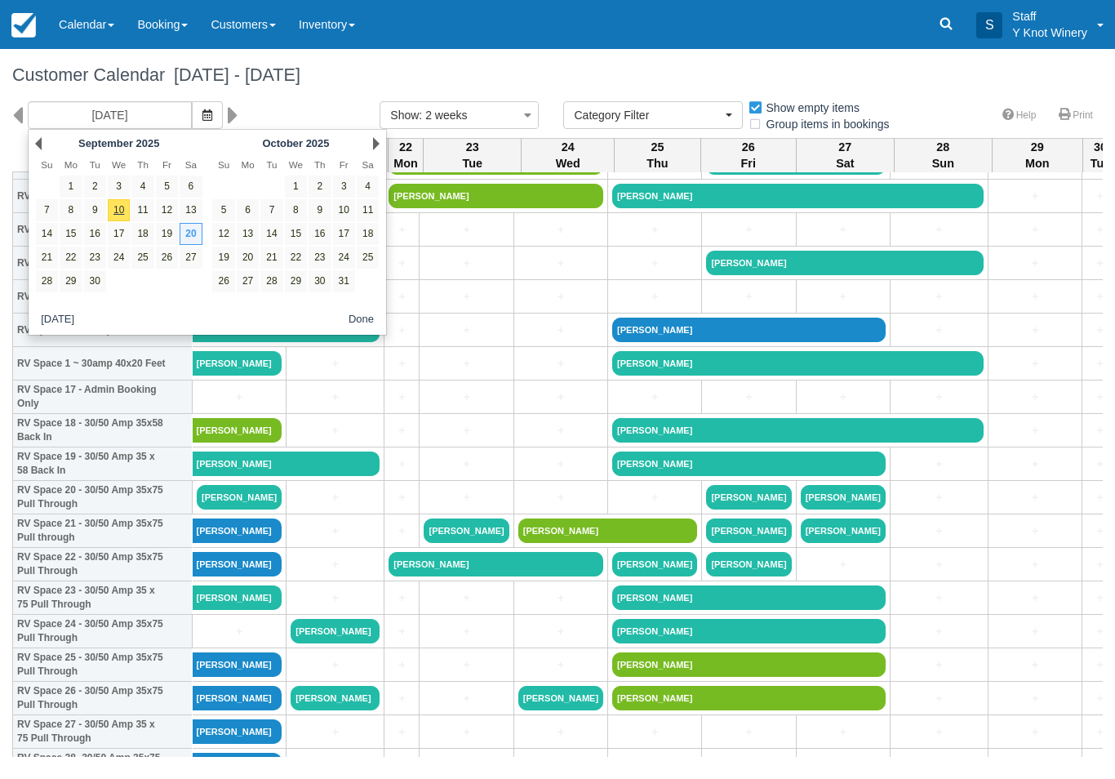
click at [370, 182] on link "4" at bounding box center [368, 186] width 22 height 22
type input "10/04/25"
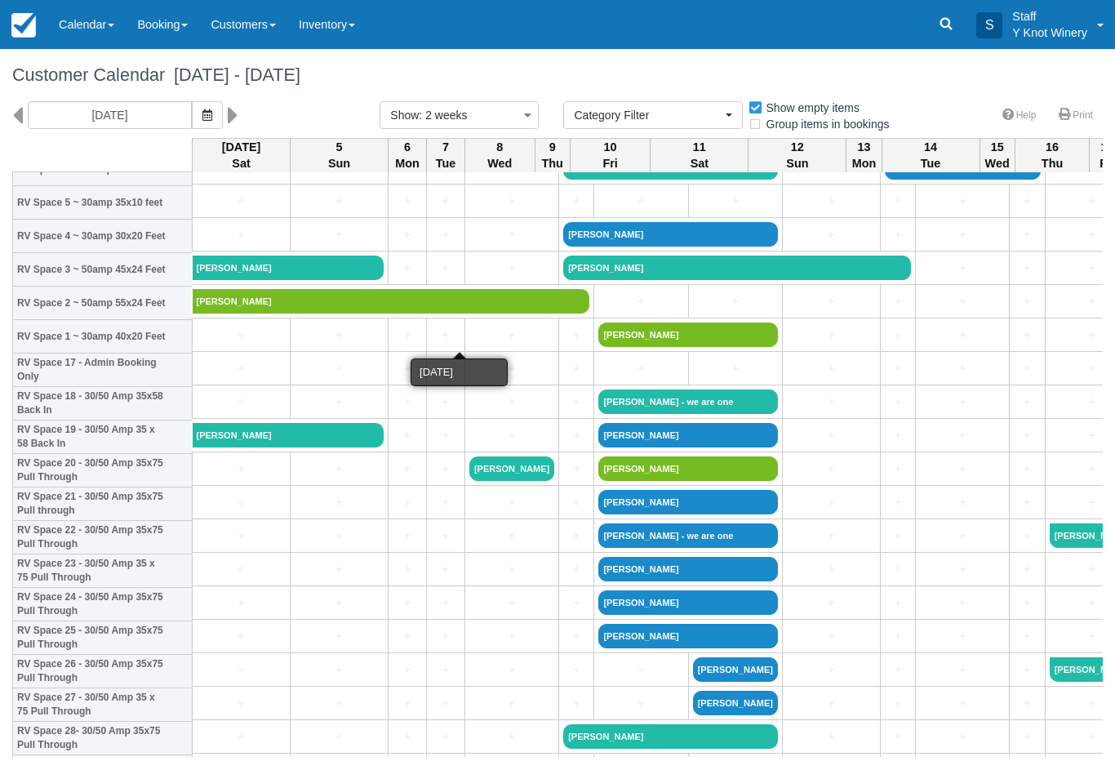
scroll to position [444, 0]
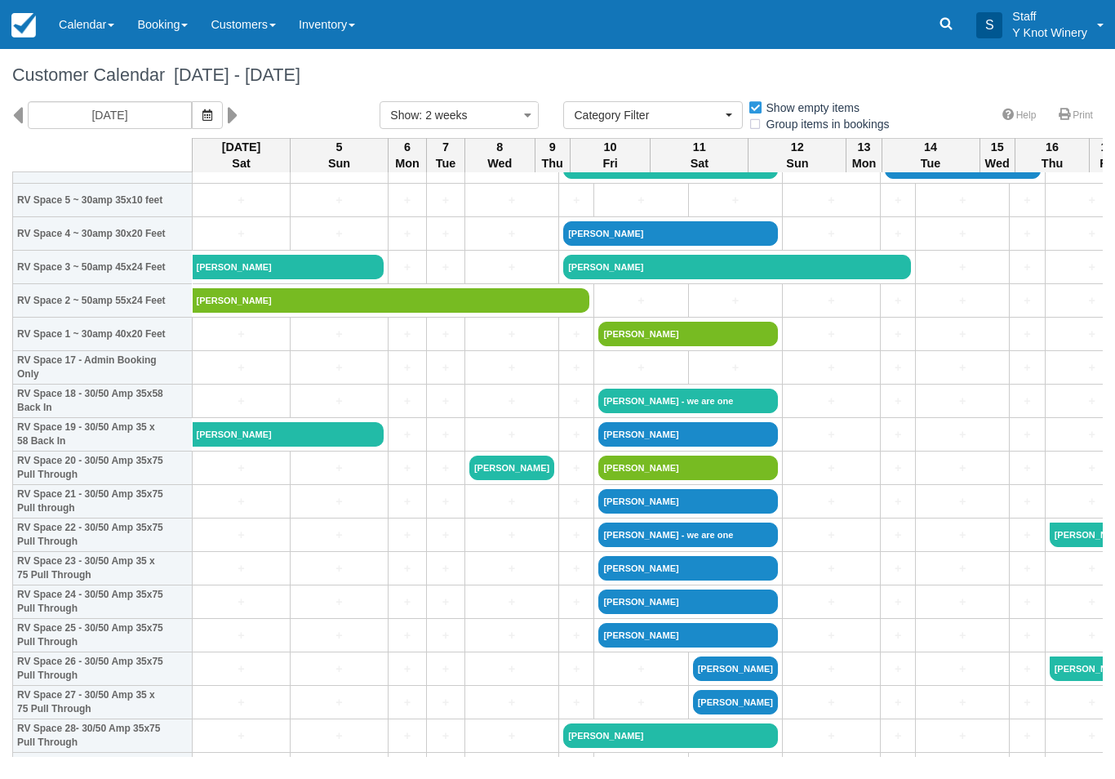
click at [91, 13] on link "Calendar" at bounding box center [86, 24] width 78 height 49
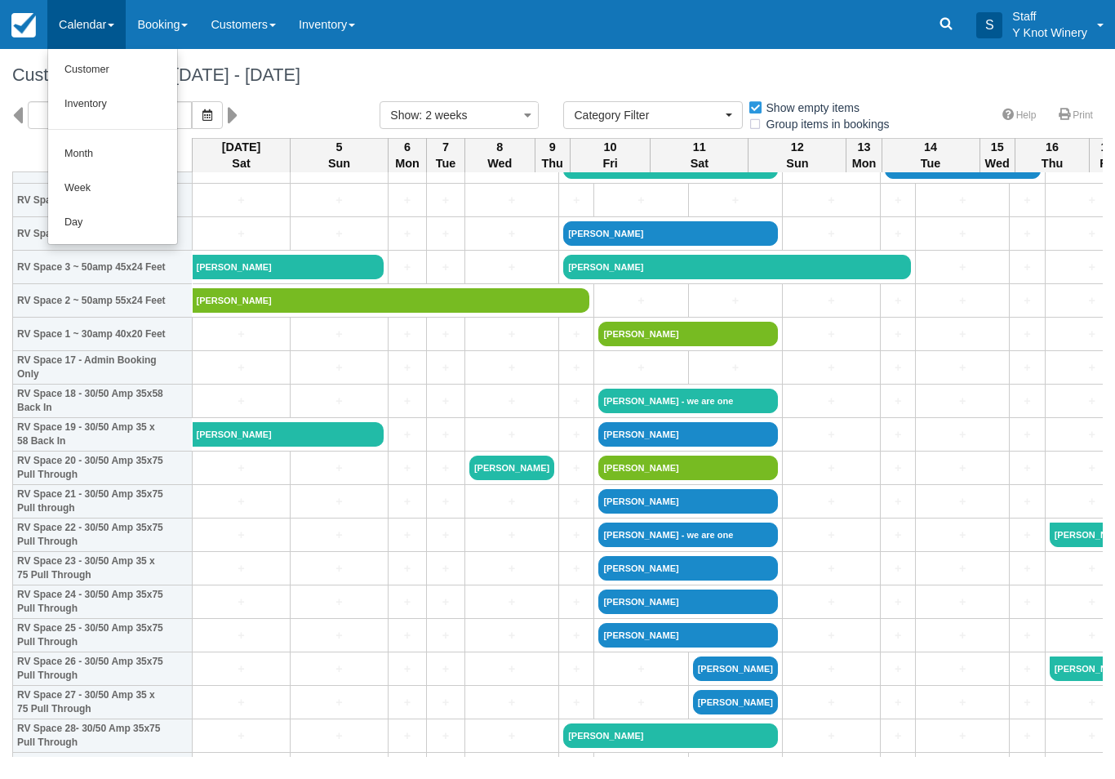
click at [146, 63] on link "Customer" at bounding box center [112, 70] width 129 height 34
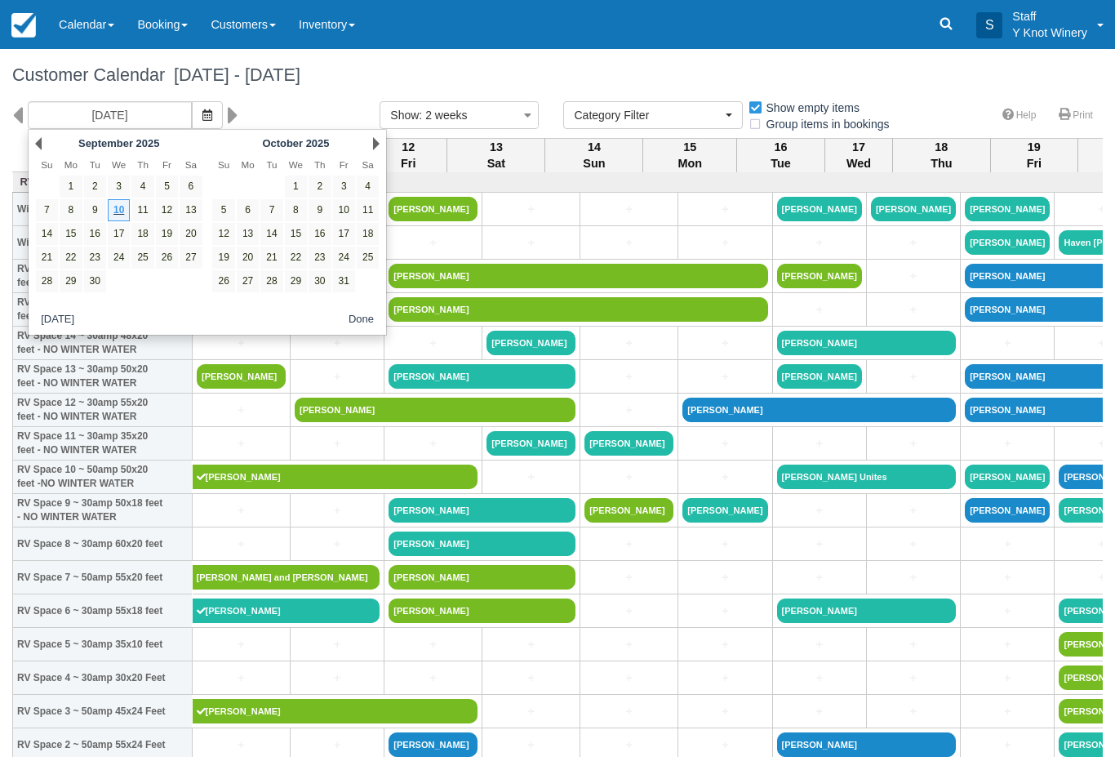
select select
click at [202, 225] on link "20" at bounding box center [191, 234] width 22 height 22
type input "09/20/25"
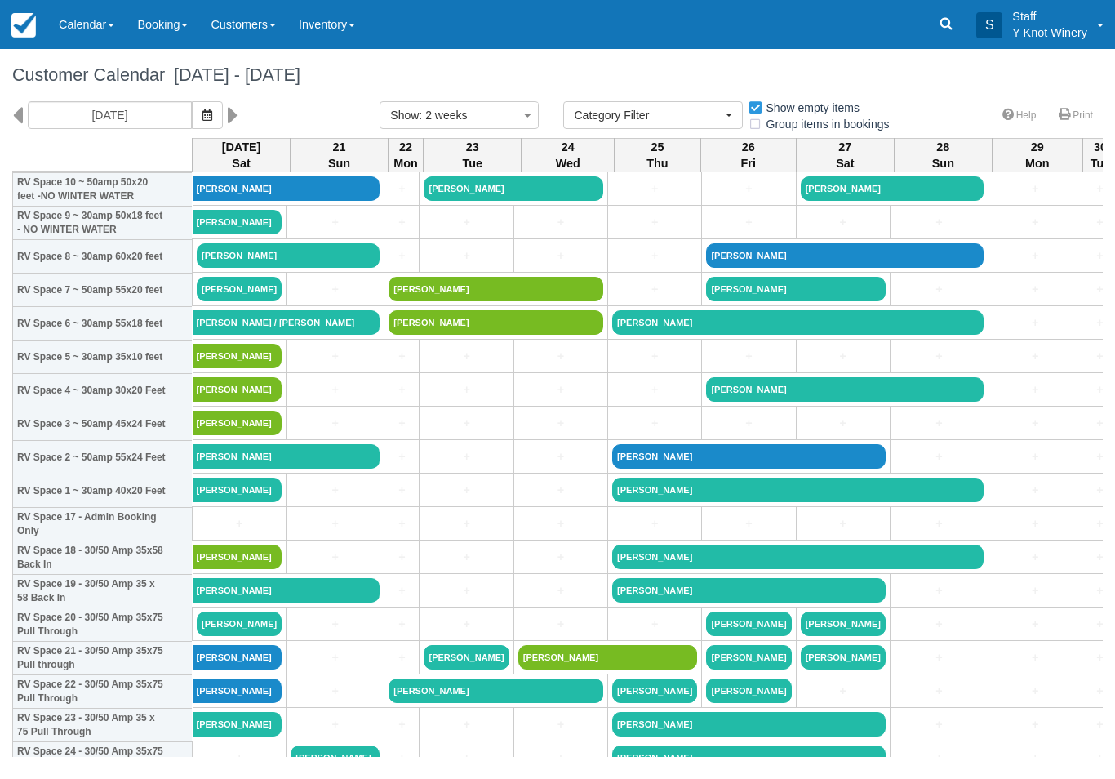
scroll to position [290, 0]
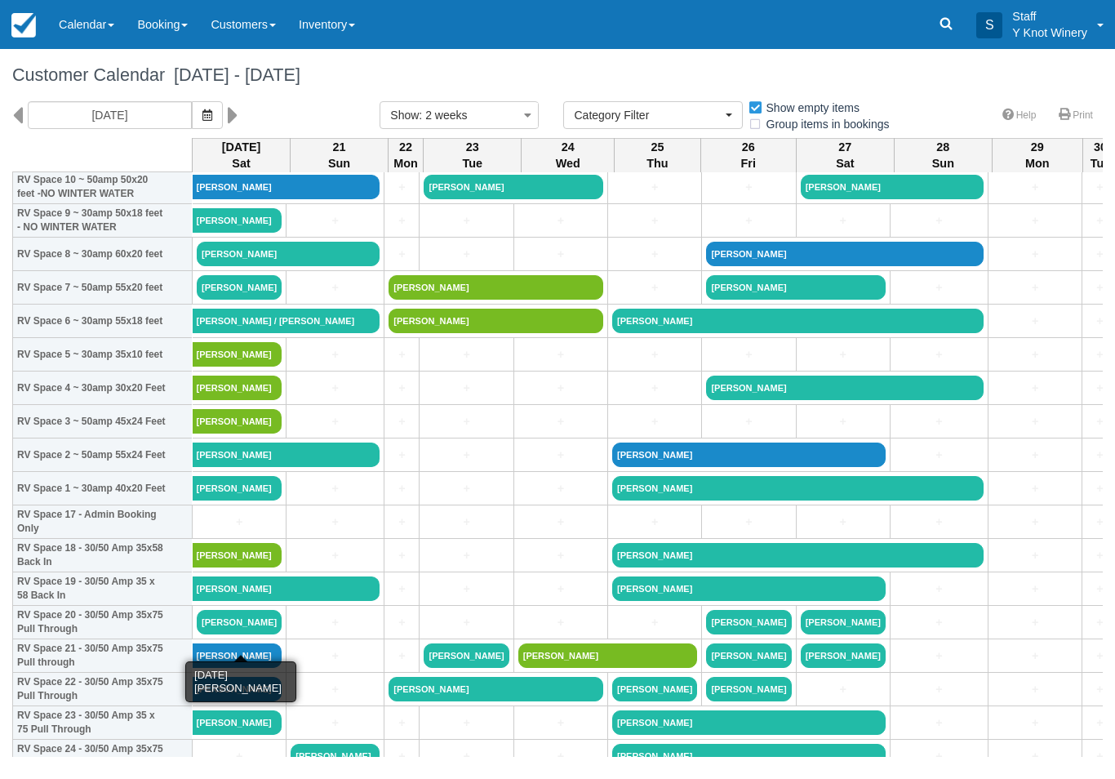
click at [244, 634] on link "Hayden Peterson" at bounding box center [239, 622] width 85 height 24
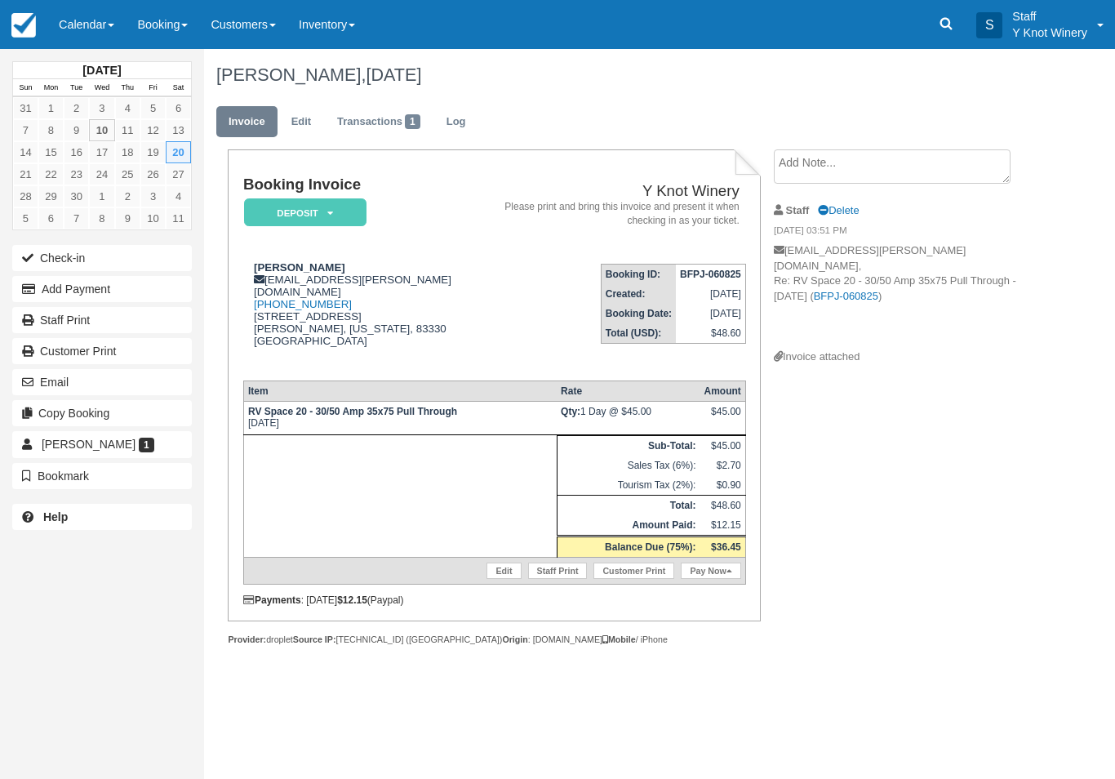
click at [493, 579] on link "Edit" at bounding box center [503, 570] width 34 height 16
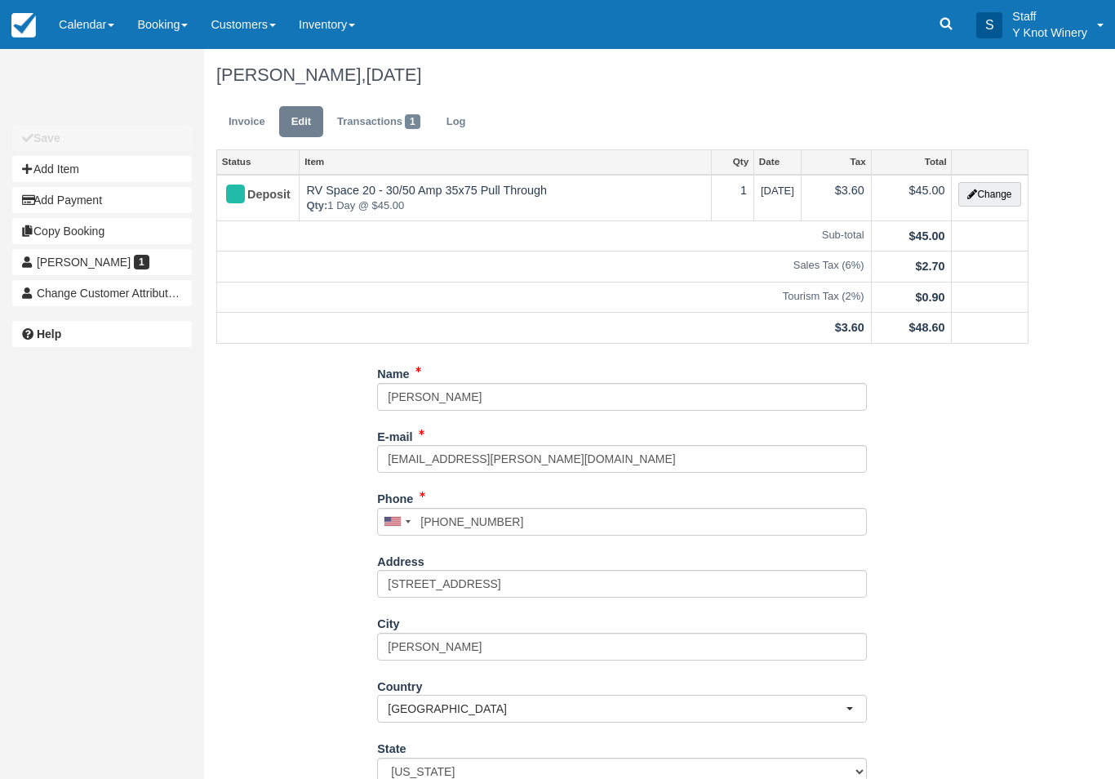
click at [986, 197] on button "Change" at bounding box center [989, 194] width 62 height 24
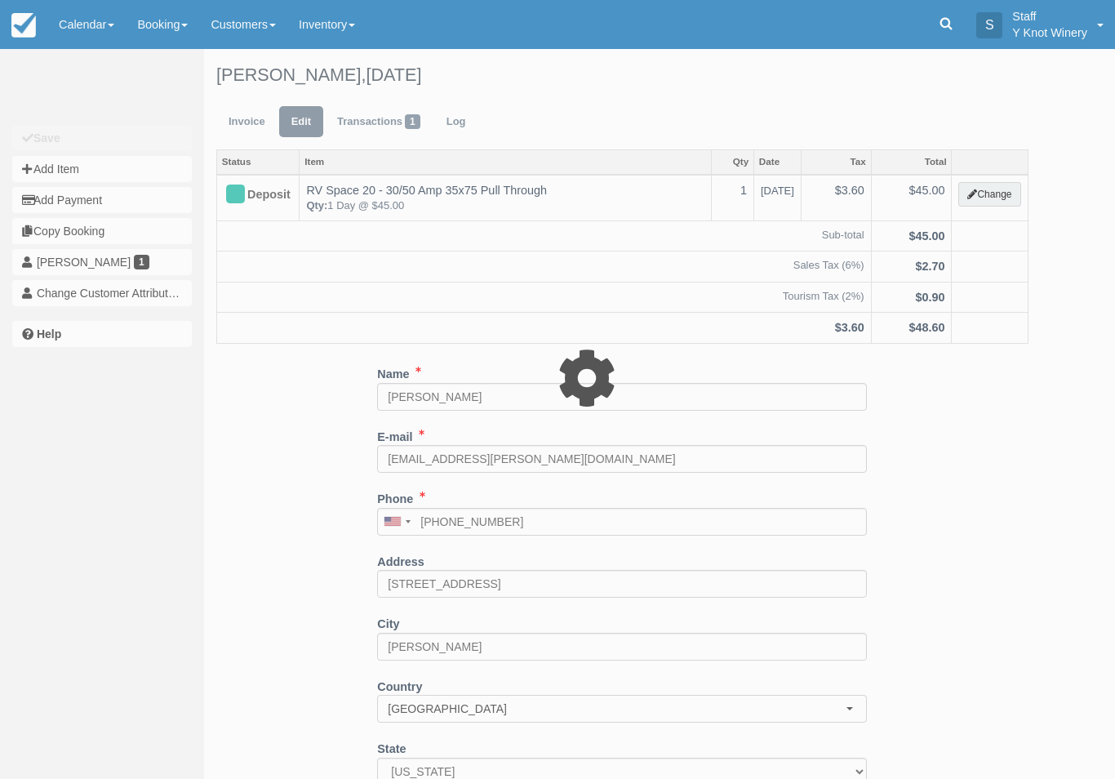
type input "45.00"
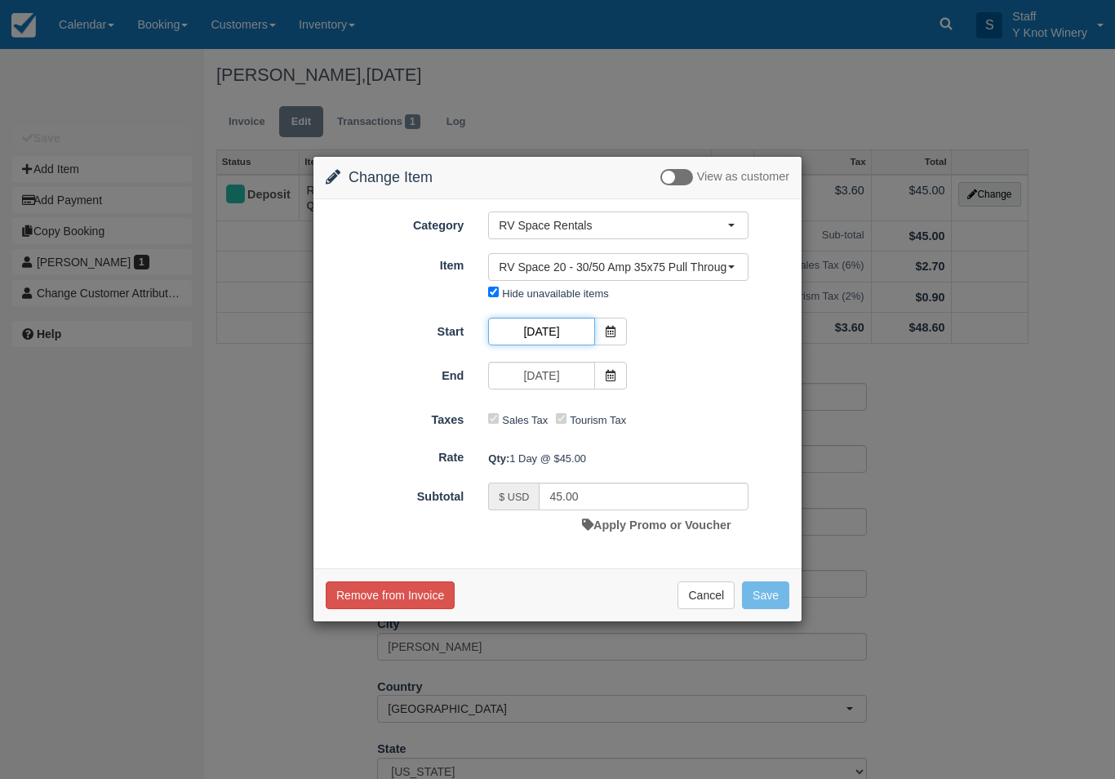
click at [559, 322] on input "09/20/25" at bounding box center [541, 331] width 106 height 28
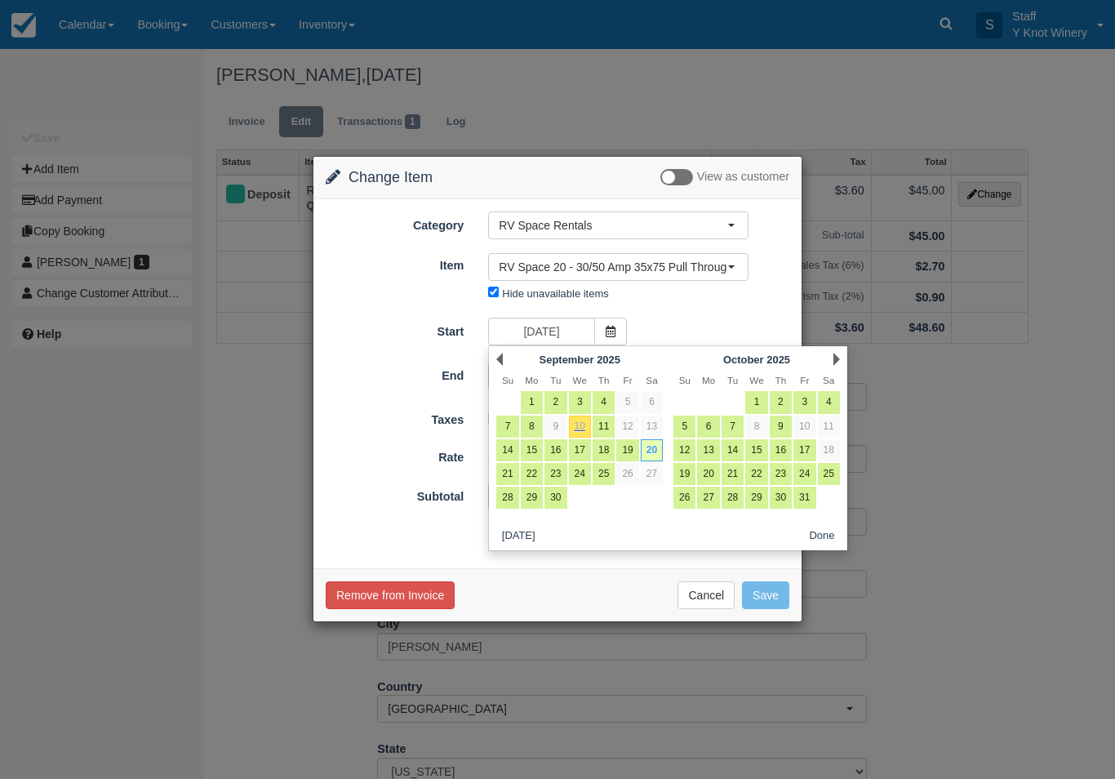
click at [707, 476] on link "20" at bounding box center [708, 474] width 22 height 22
type input "10/20/25"
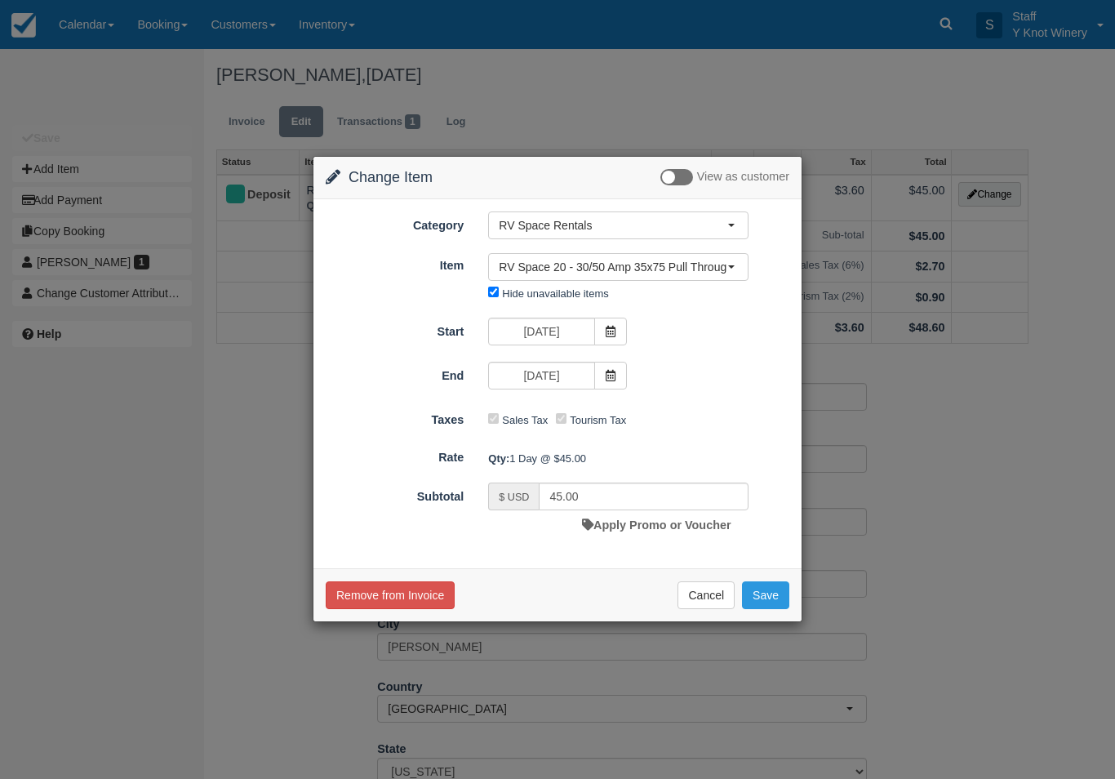
click at [769, 592] on button "Save" at bounding box center [765, 595] width 47 height 28
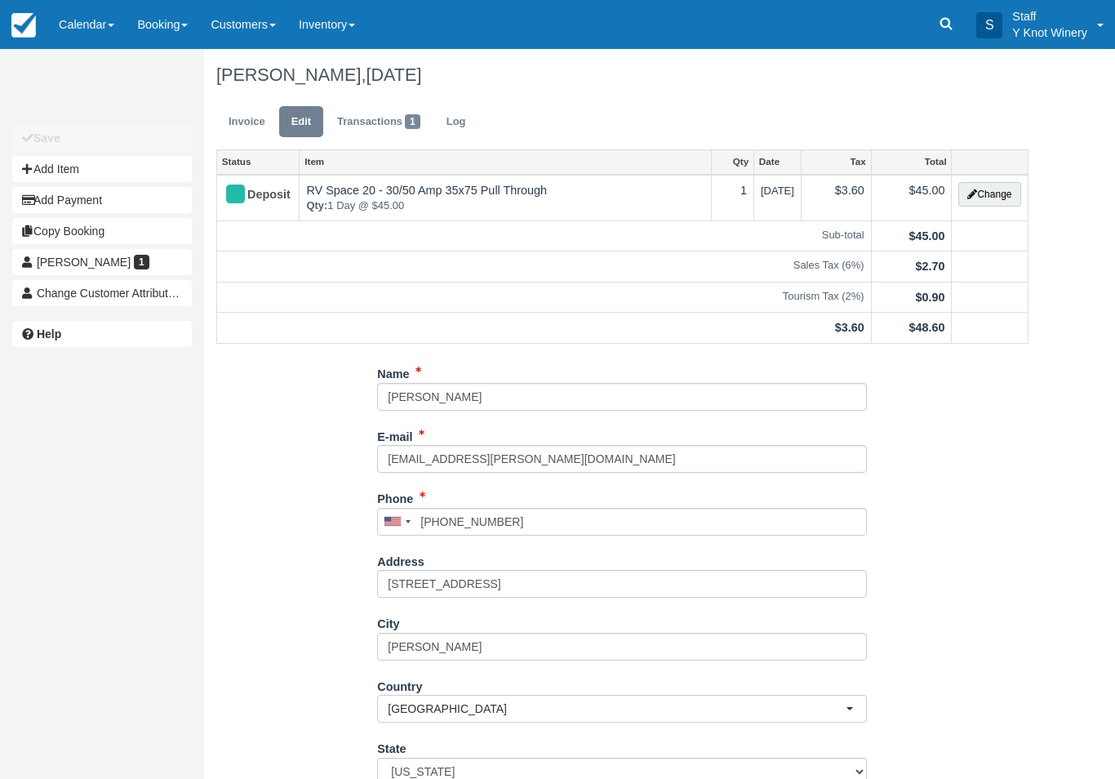
click at [94, 18] on link "Calendar" at bounding box center [86, 24] width 78 height 49
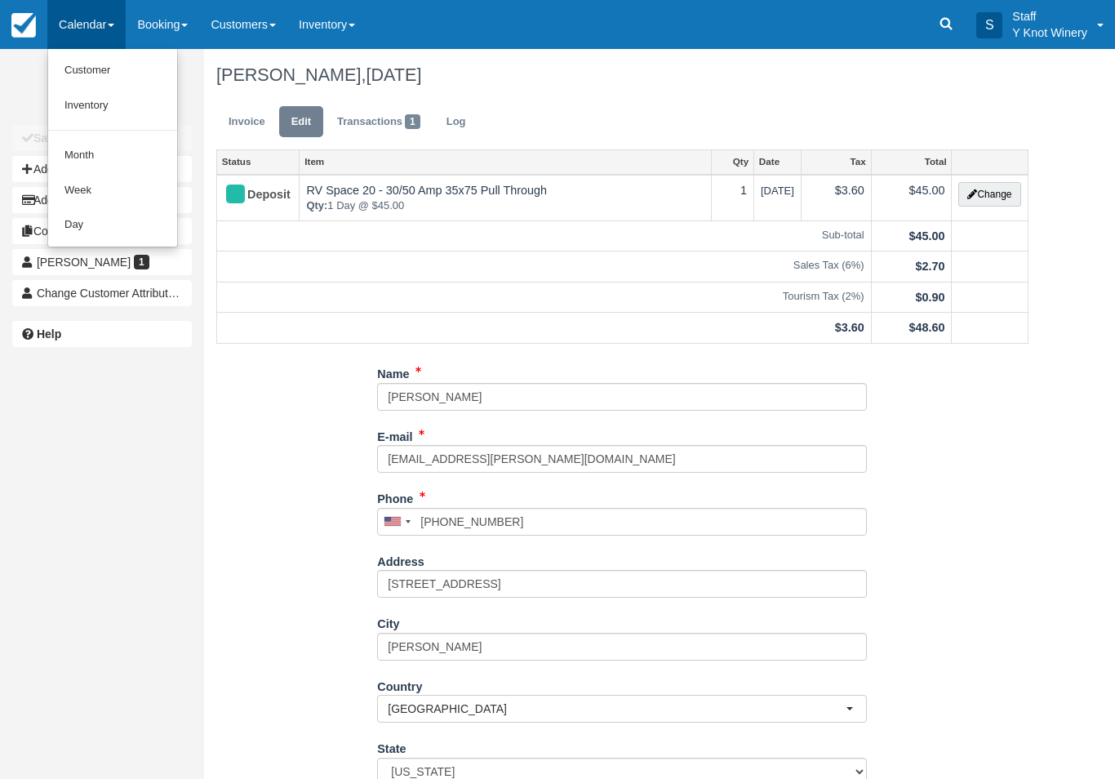
click at [138, 57] on link "Customer" at bounding box center [112, 70] width 129 height 35
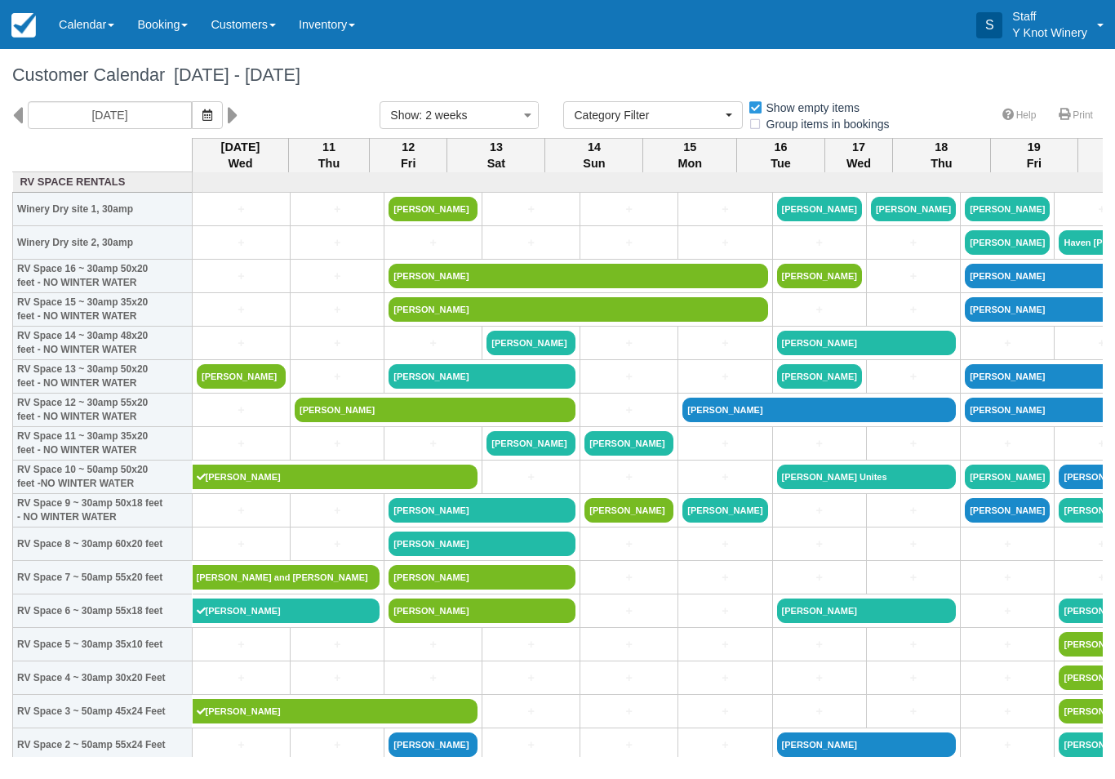
select select
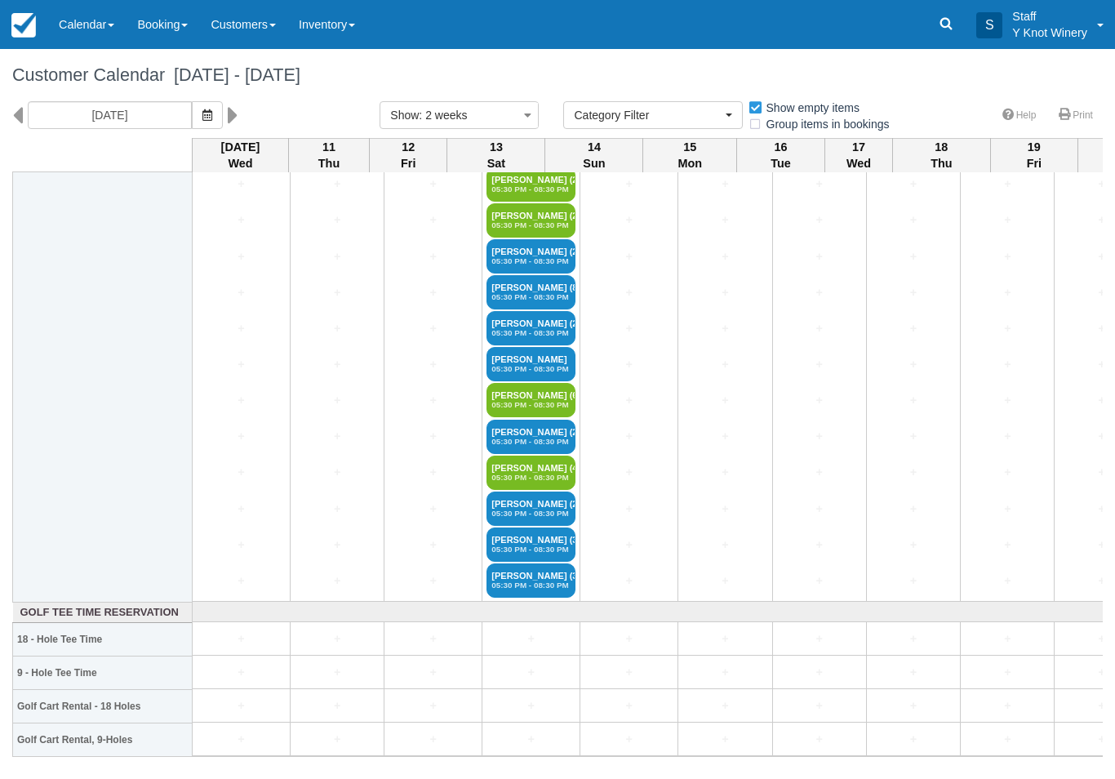
scroll to position [3320, 0]
click at [91, 15] on link "Calendar" at bounding box center [86, 24] width 78 height 49
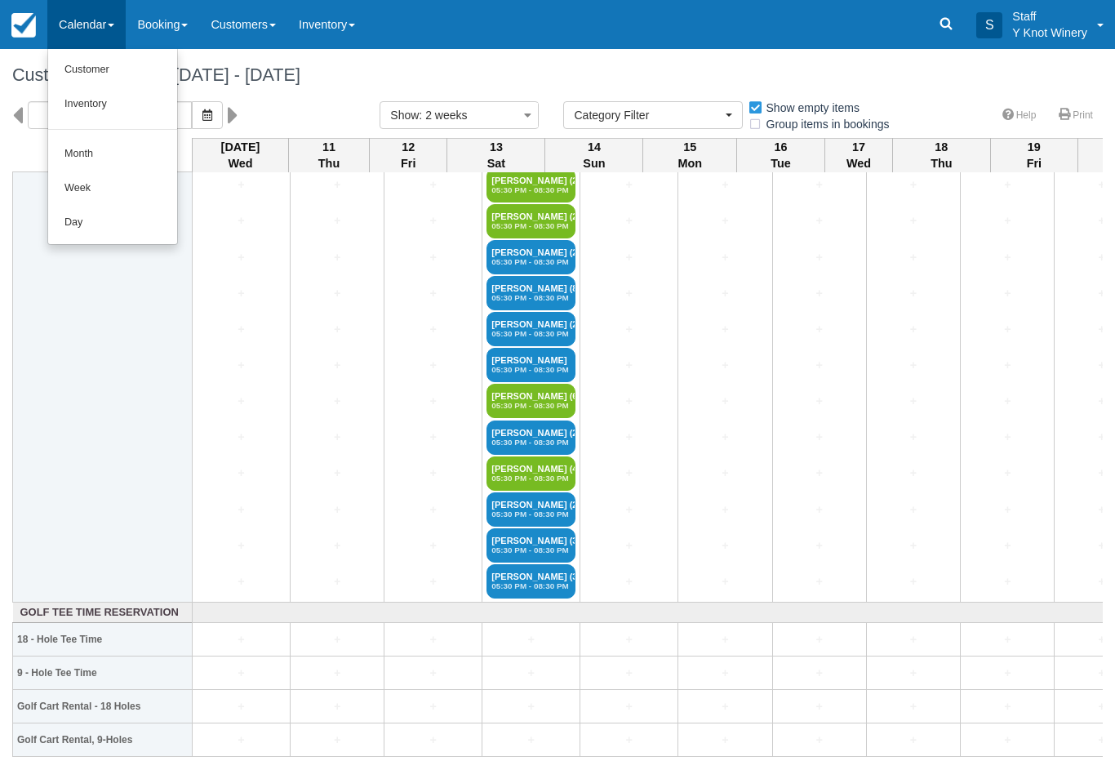
click at [119, 69] on link "Customer" at bounding box center [112, 70] width 129 height 34
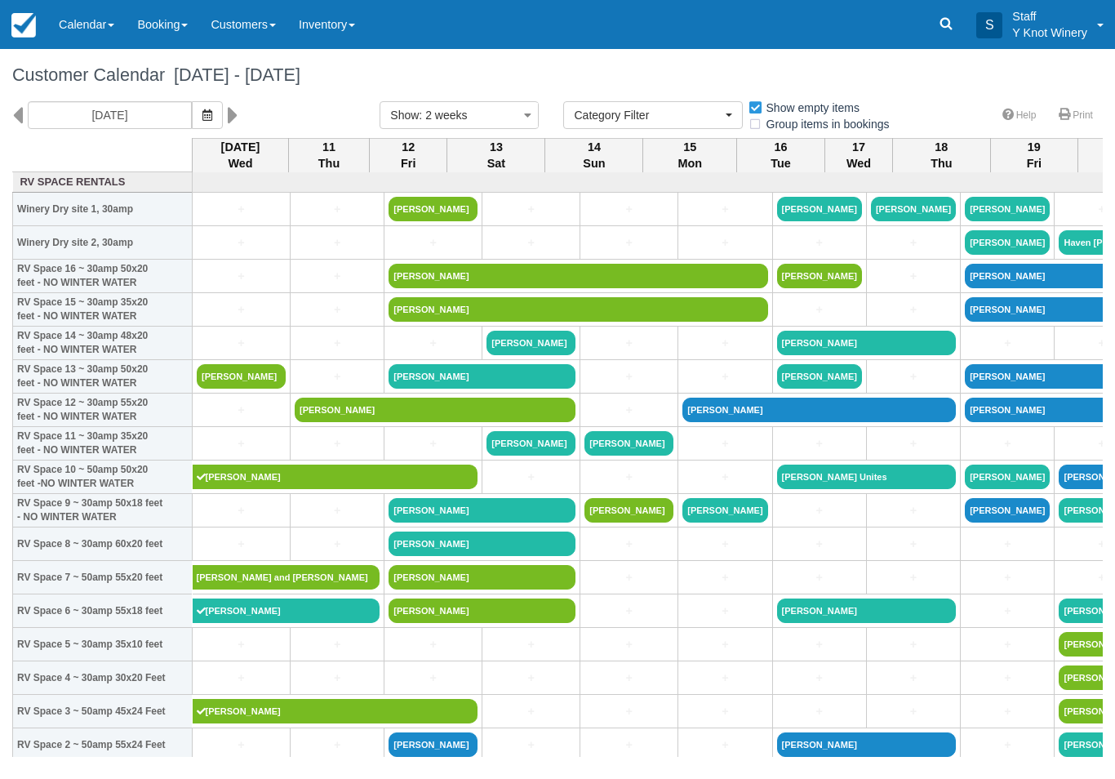
select select
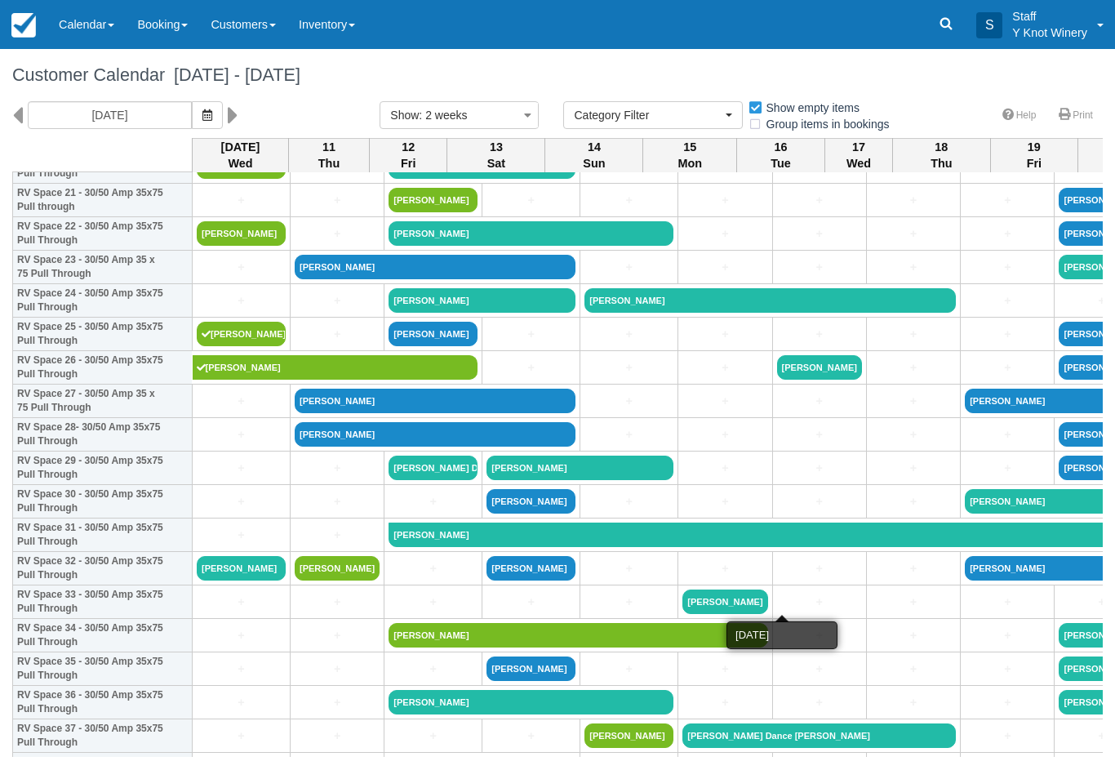
scroll to position [747, 0]
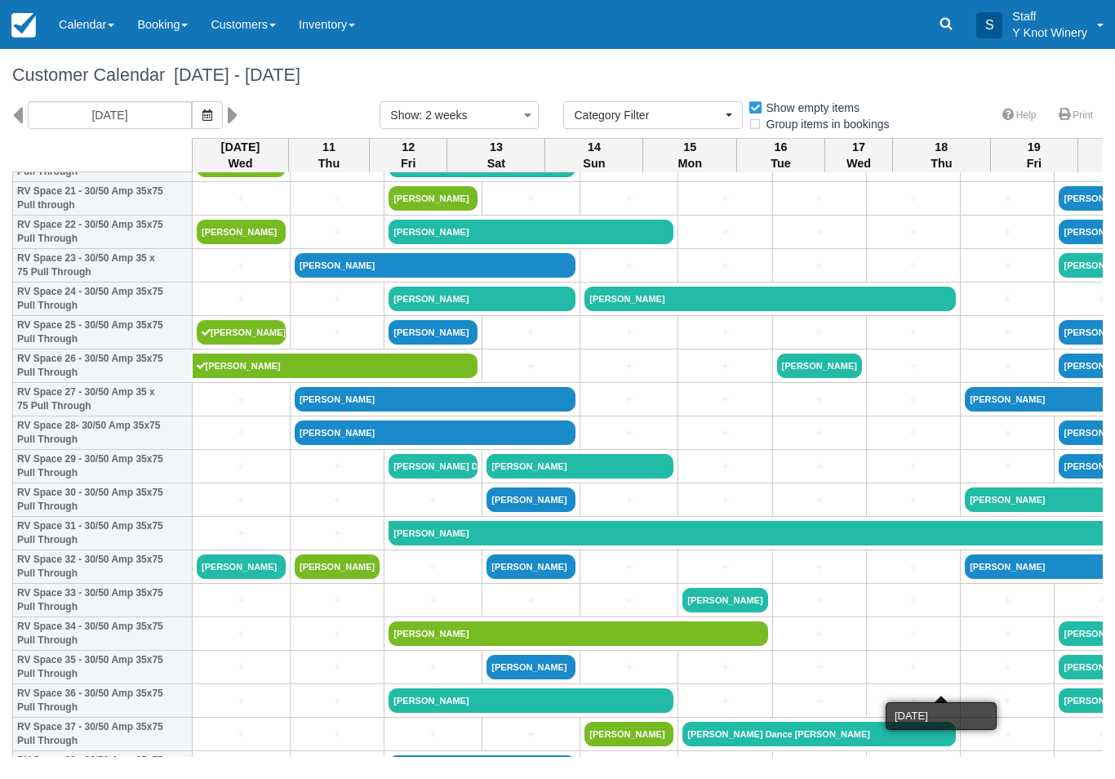
click at [965, 676] on link "+" at bounding box center [1007, 667] width 85 height 17
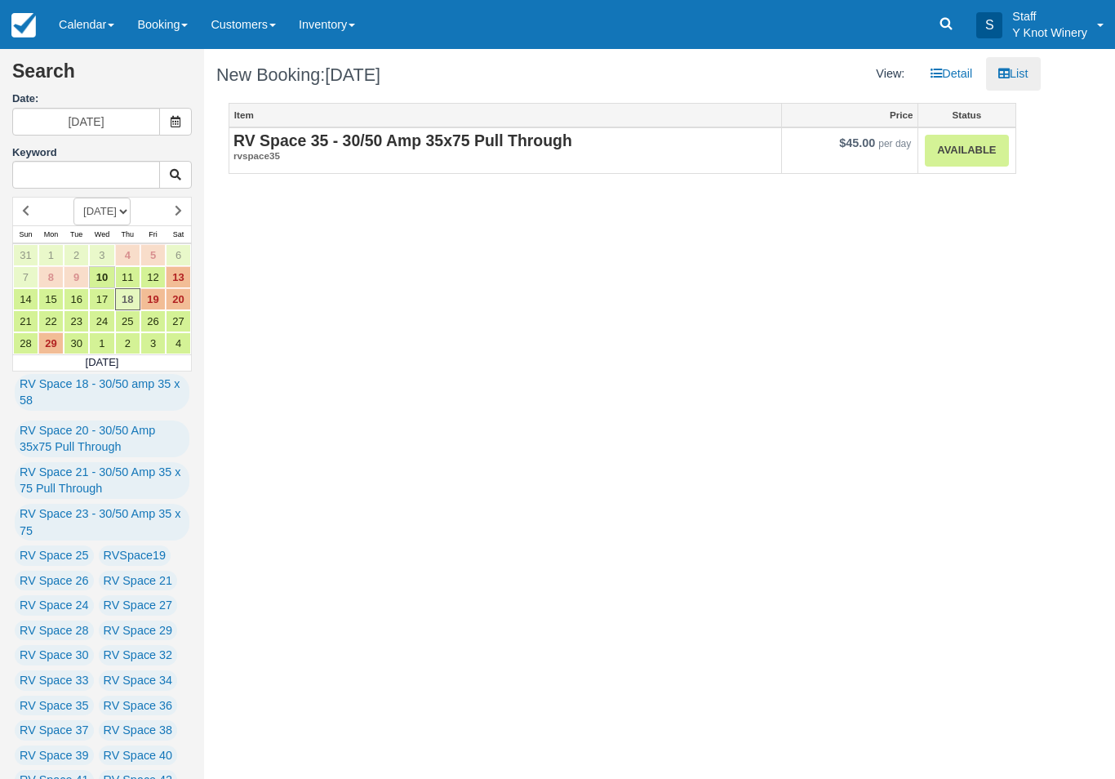
click at [100, 13] on link "Calendar" at bounding box center [86, 24] width 78 height 49
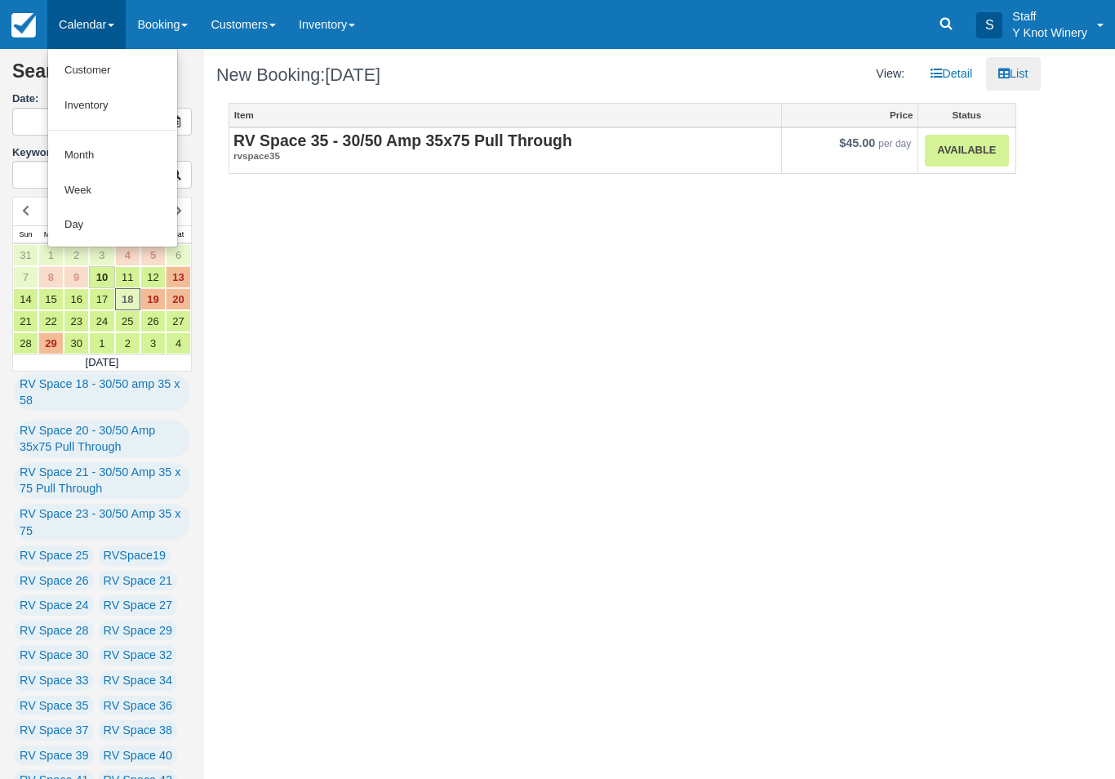
click at [128, 69] on link "Customer" at bounding box center [112, 70] width 129 height 35
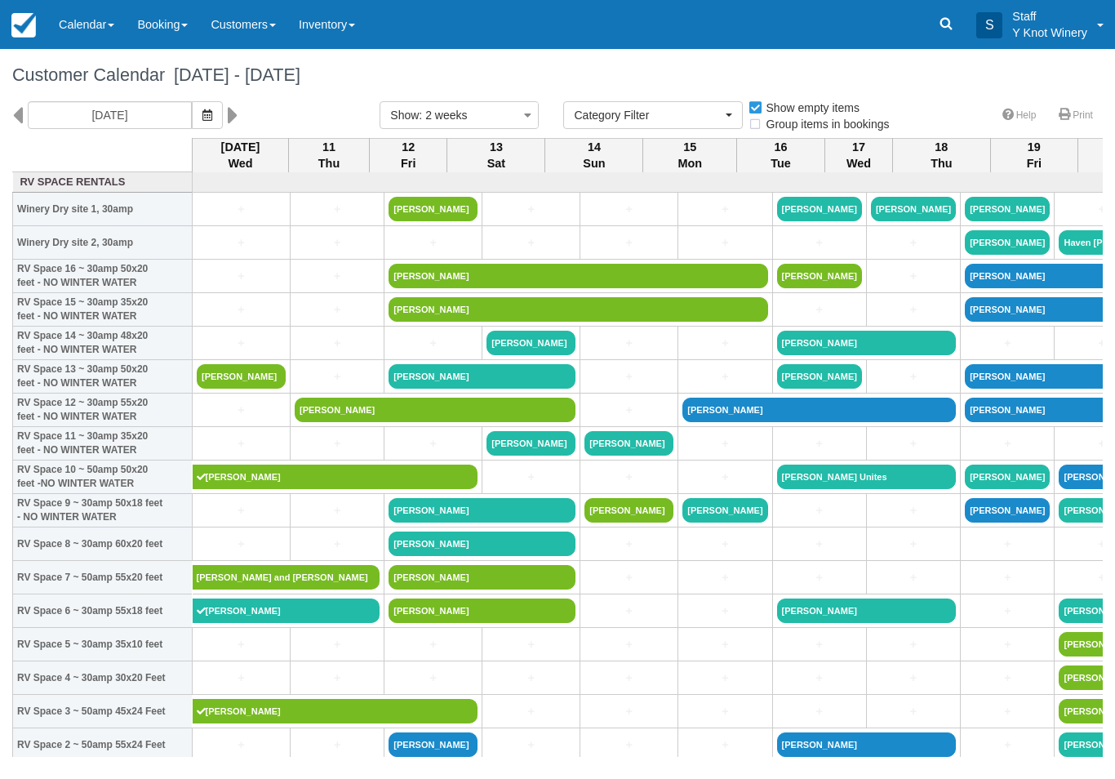
select select
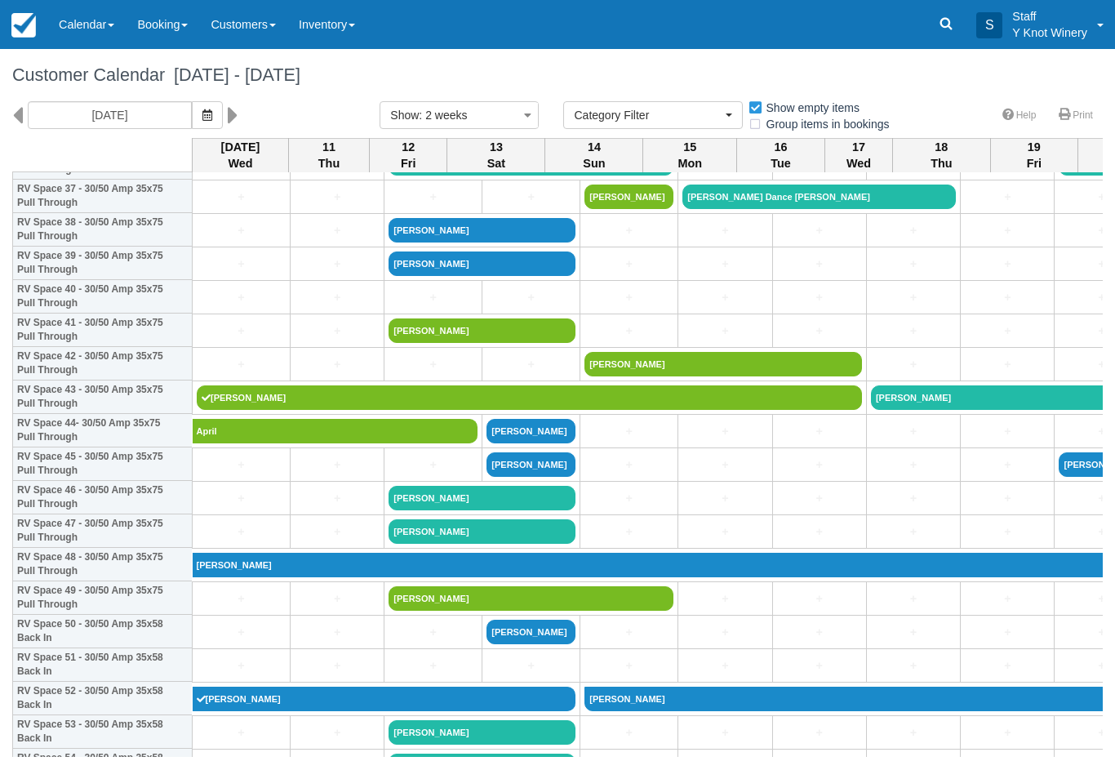
scroll to position [1284, 0]
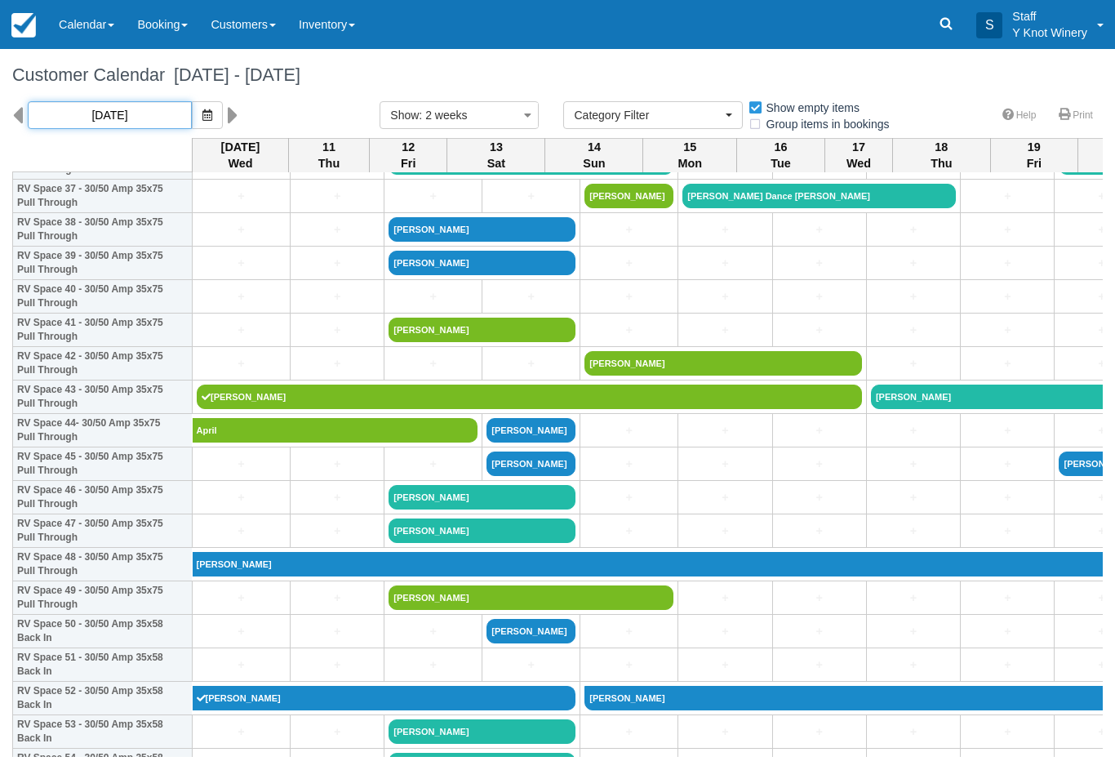
click at [127, 103] on input "09/10/25" at bounding box center [110, 115] width 164 height 28
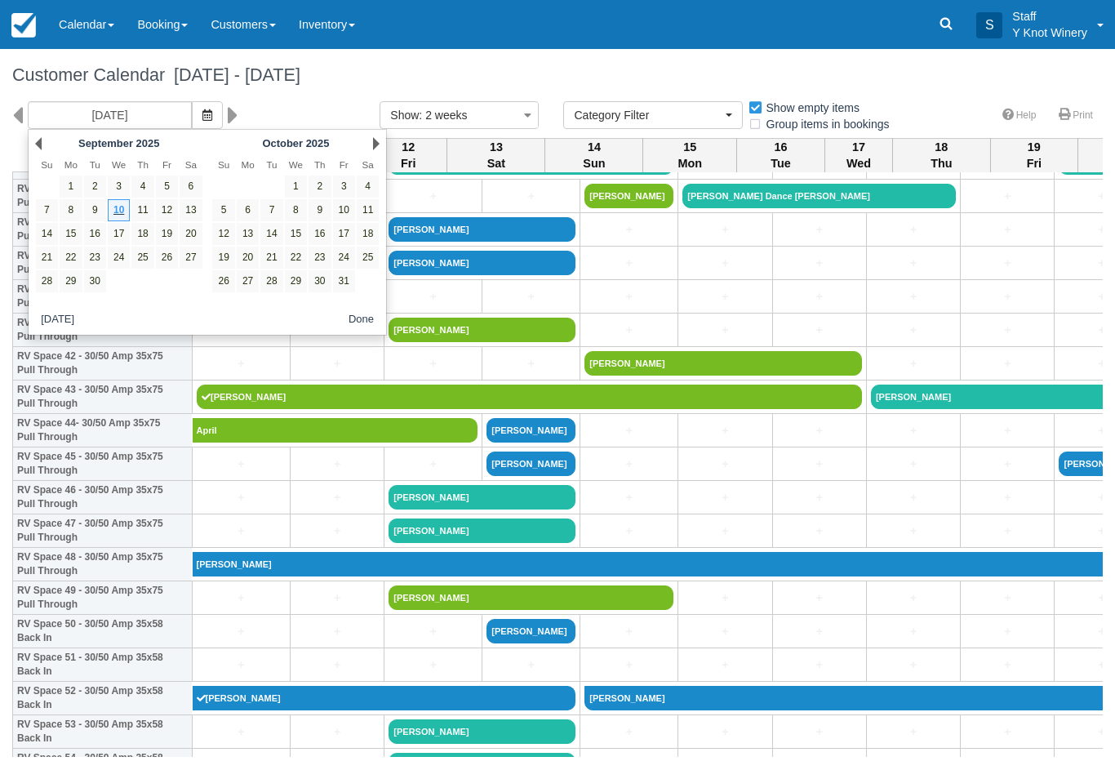
click at [171, 242] on link "19" at bounding box center [167, 234] width 22 height 22
type input "09/19/25"
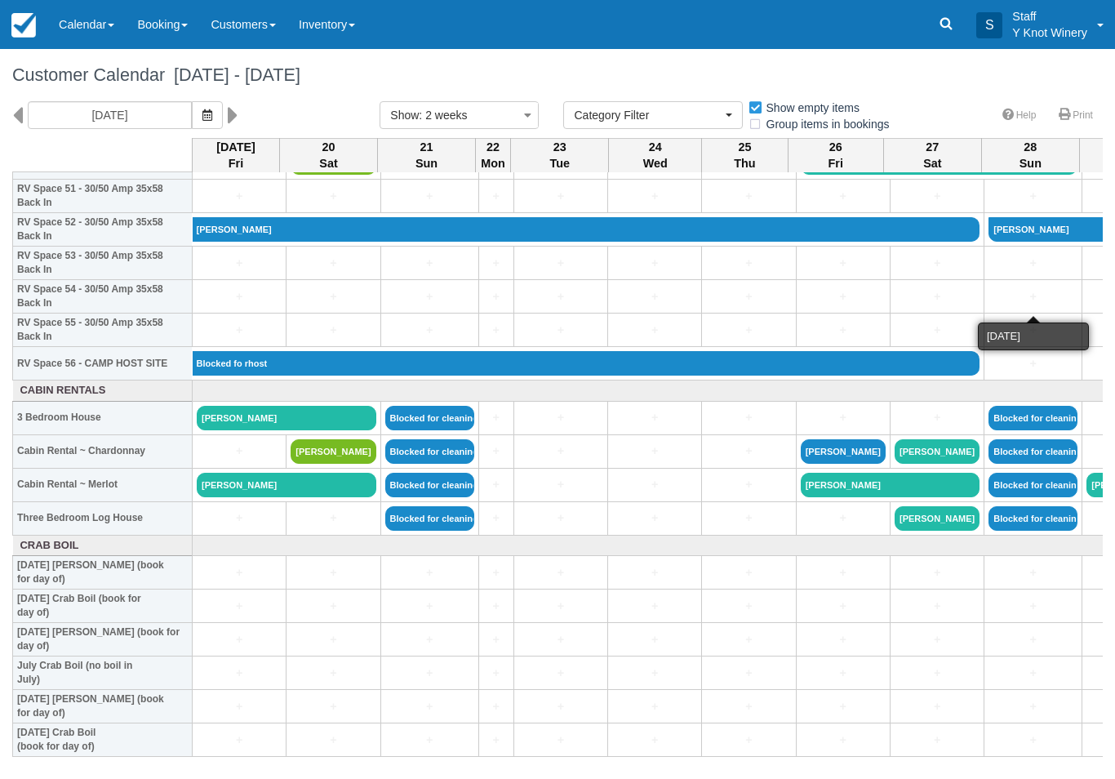
scroll to position [1754, 0]
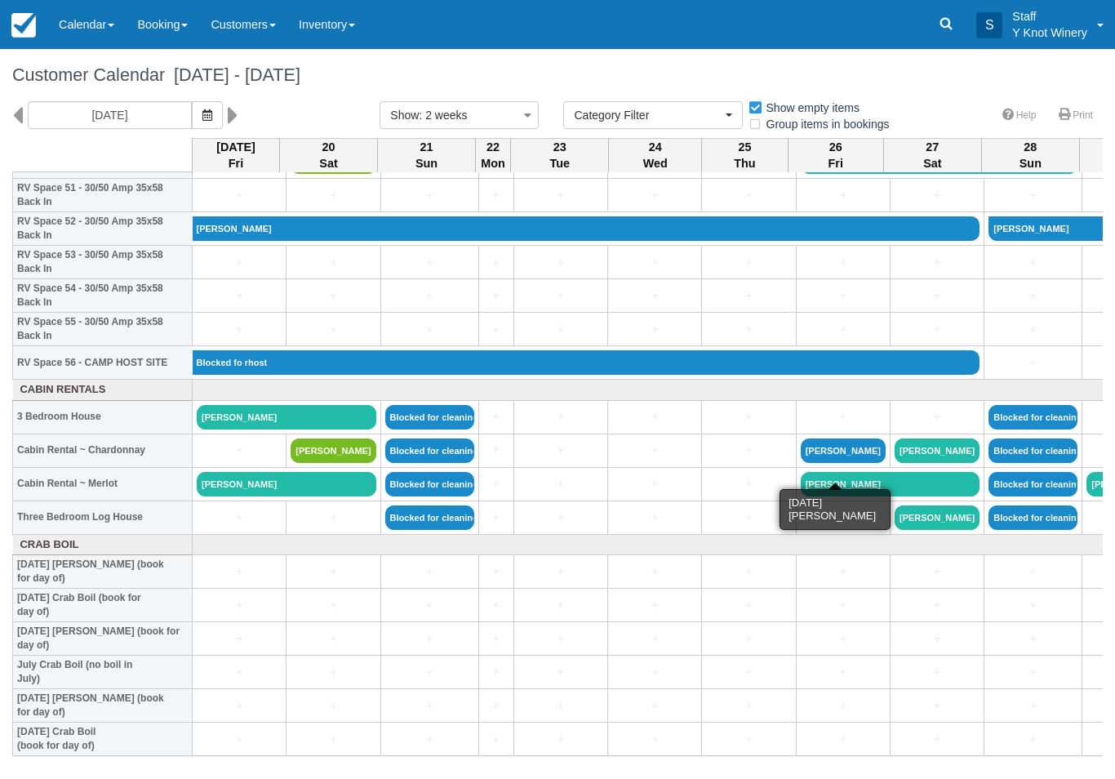
click at [839, 463] on link "Steve Mathis" at bounding box center [843, 450] width 85 height 24
